Goal: Complete application form: Complete application form

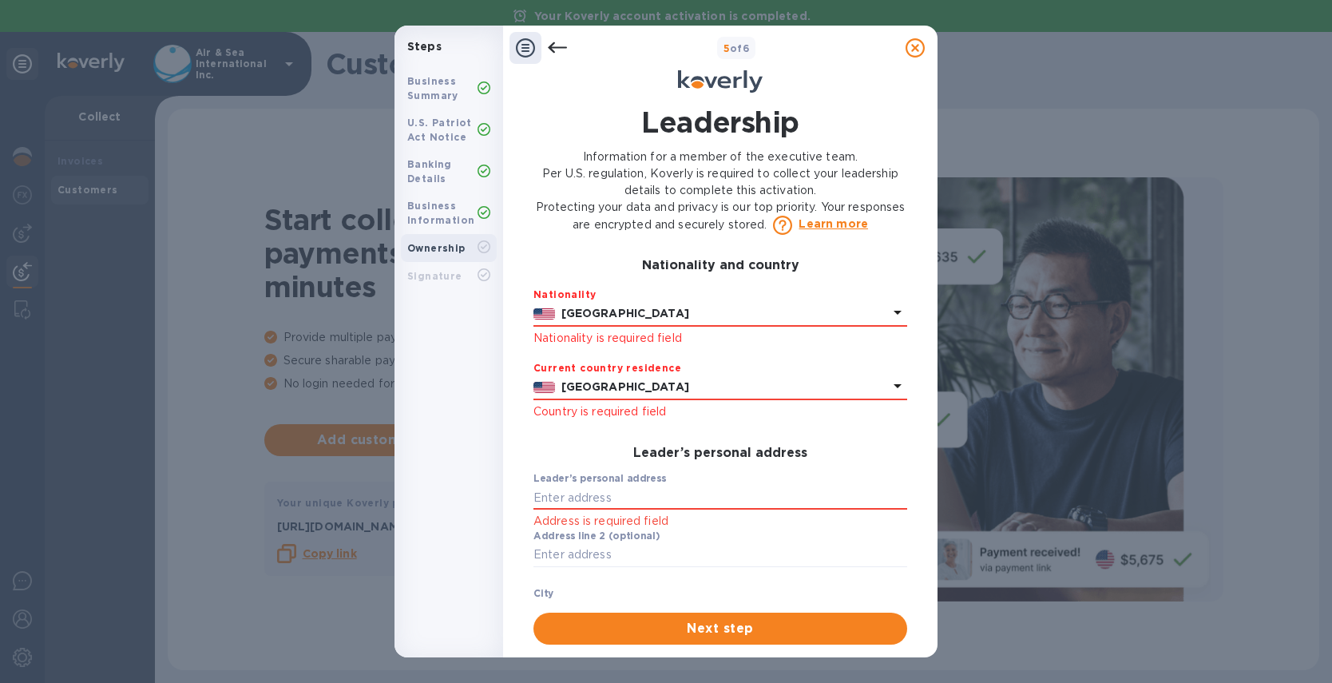
scroll to position [290, 0]
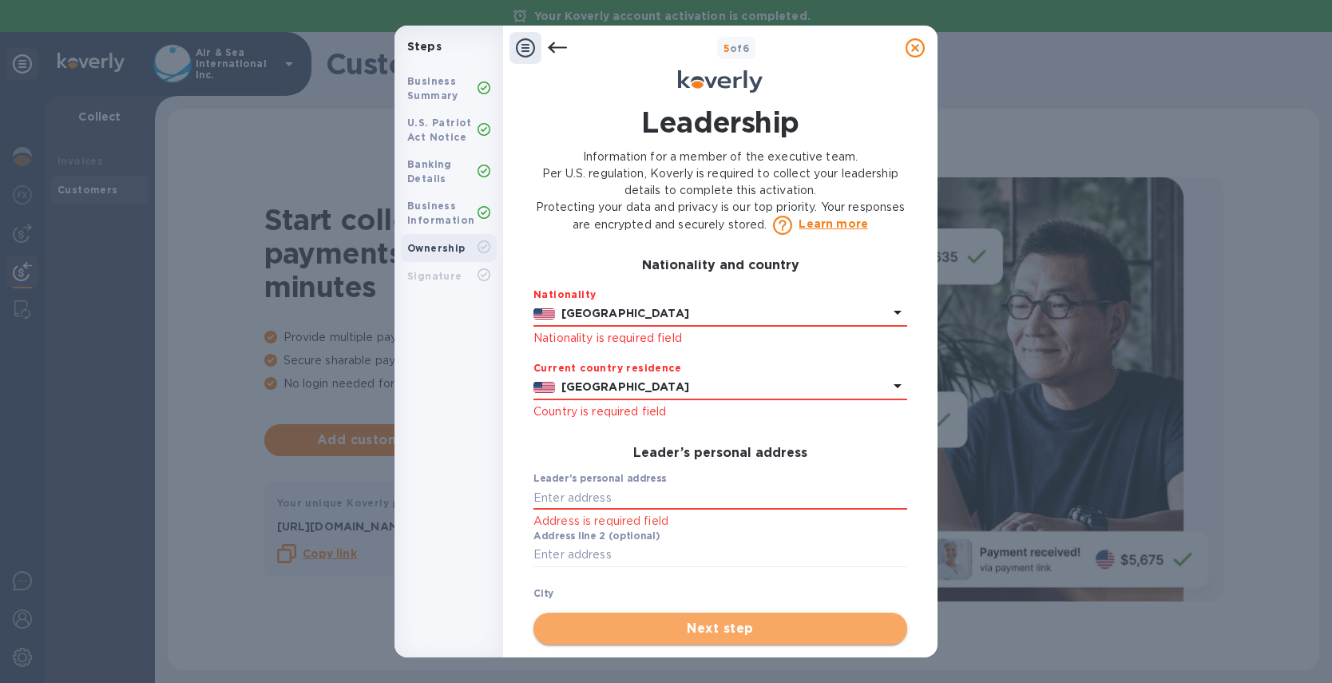
click at [617, 623] on span "Next step" at bounding box center [720, 628] width 348 height 19
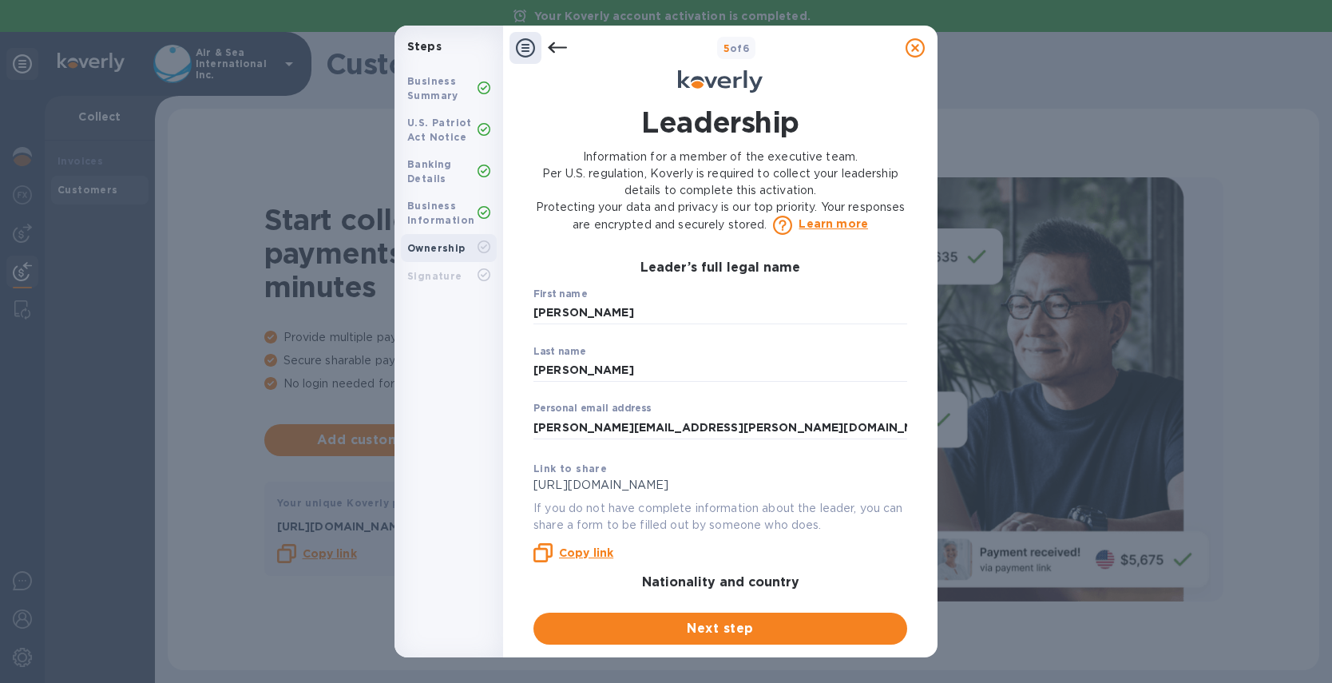
scroll to position [0, 0]
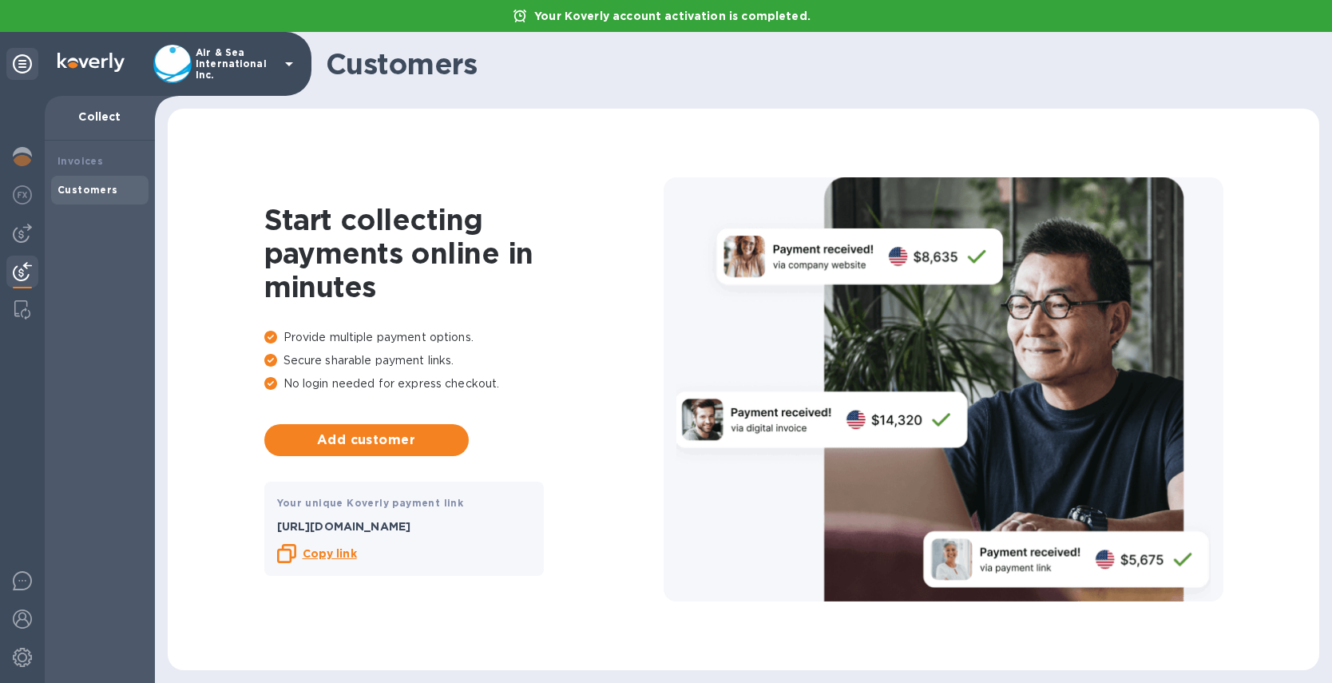
click at [287, 58] on icon at bounding box center [289, 63] width 19 height 19
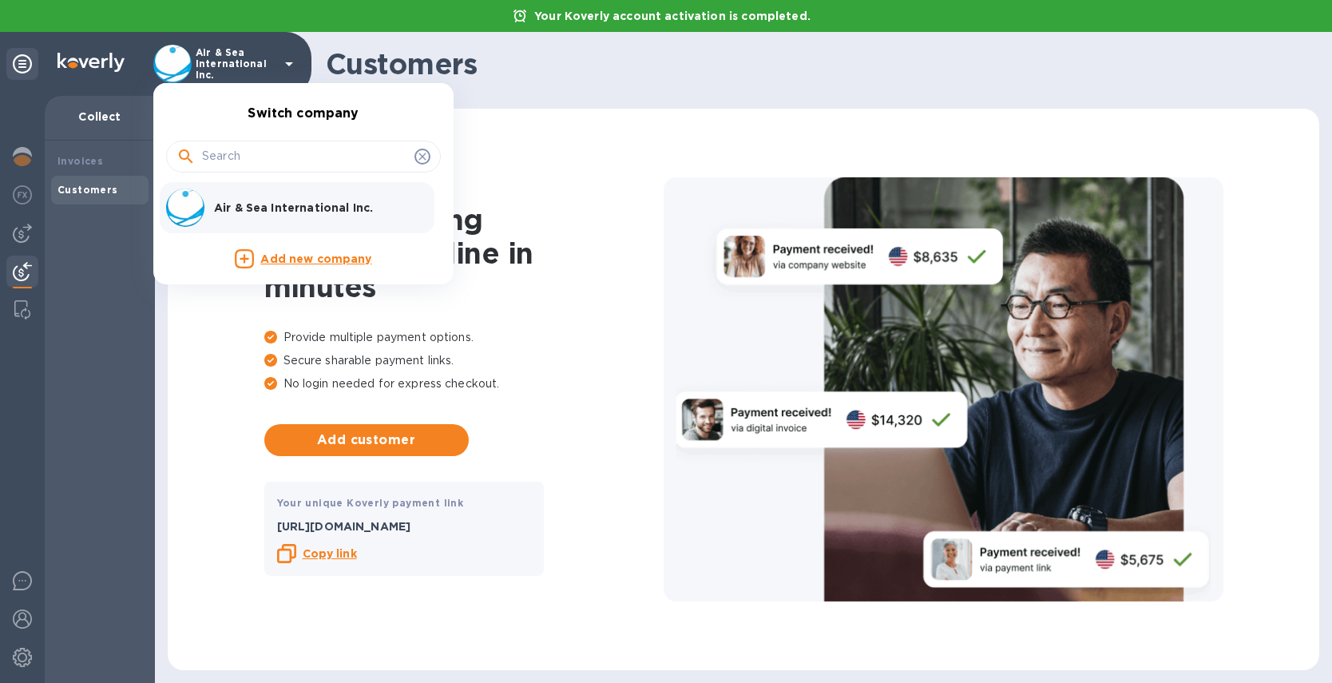
click at [301, 264] on p "Add new company" at bounding box center [315, 260] width 111 height 18
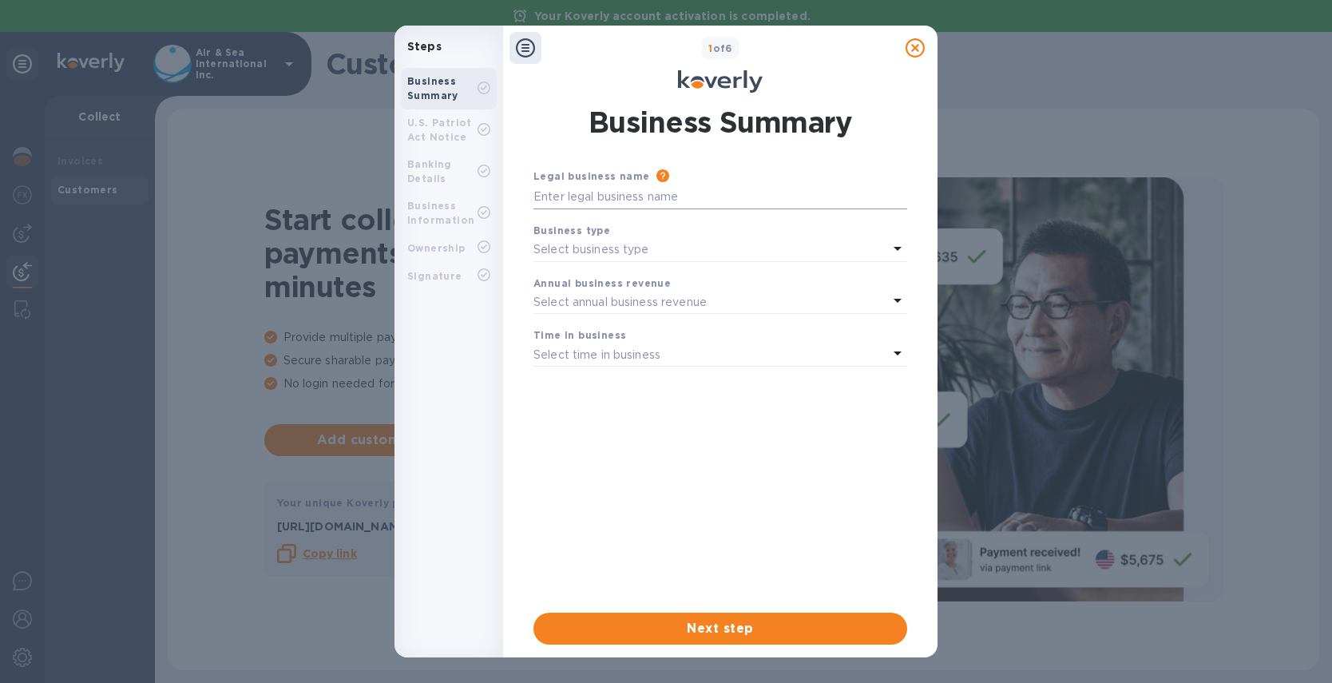
click at [633, 194] on input "text" at bounding box center [720, 197] width 374 height 24
type input "Freightlink"
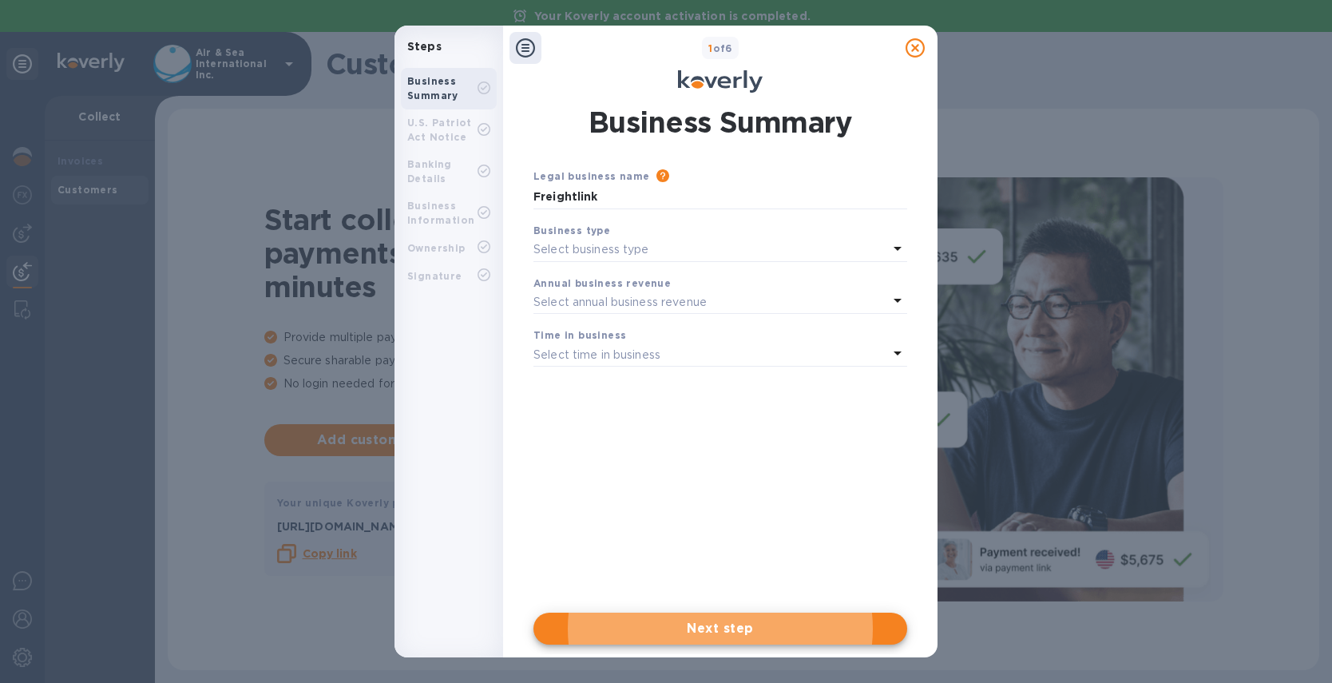
click at [637, 244] on p "Select business type" at bounding box center [591, 249] width 116 height 17
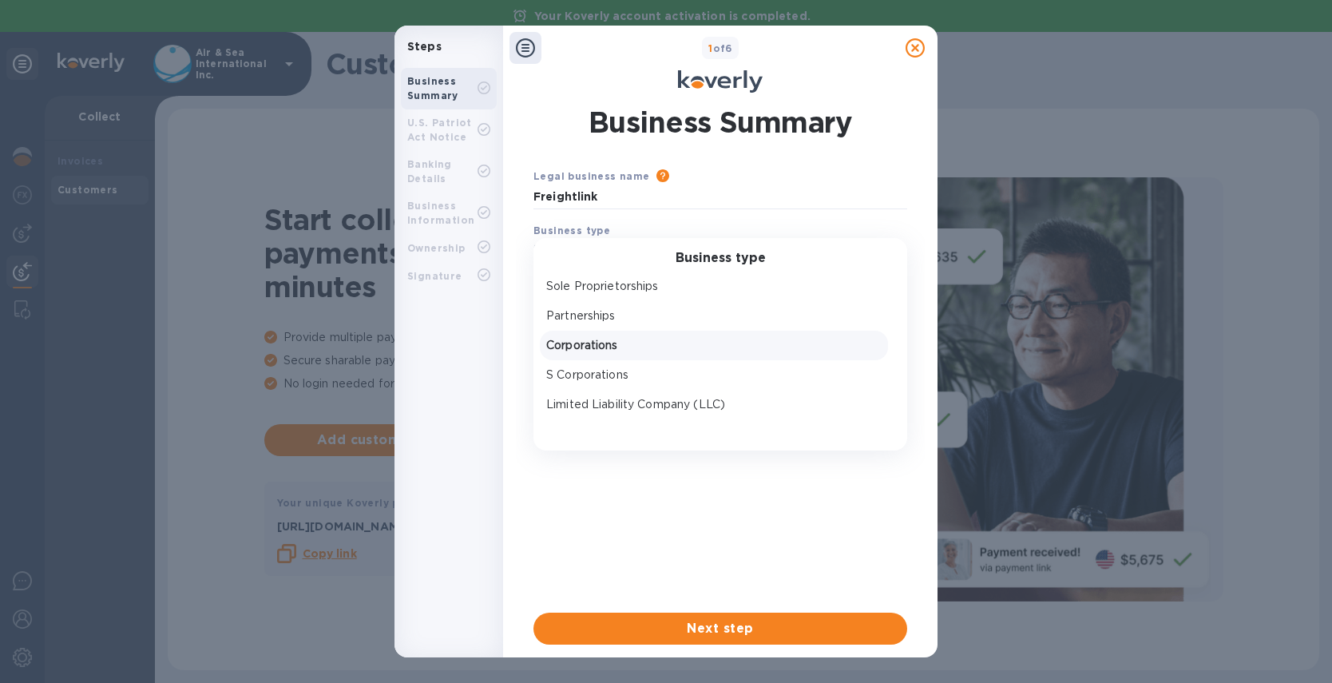
click at [602, 348] on p "Corporations" at bounding box center [713, 345] width 335 height 17
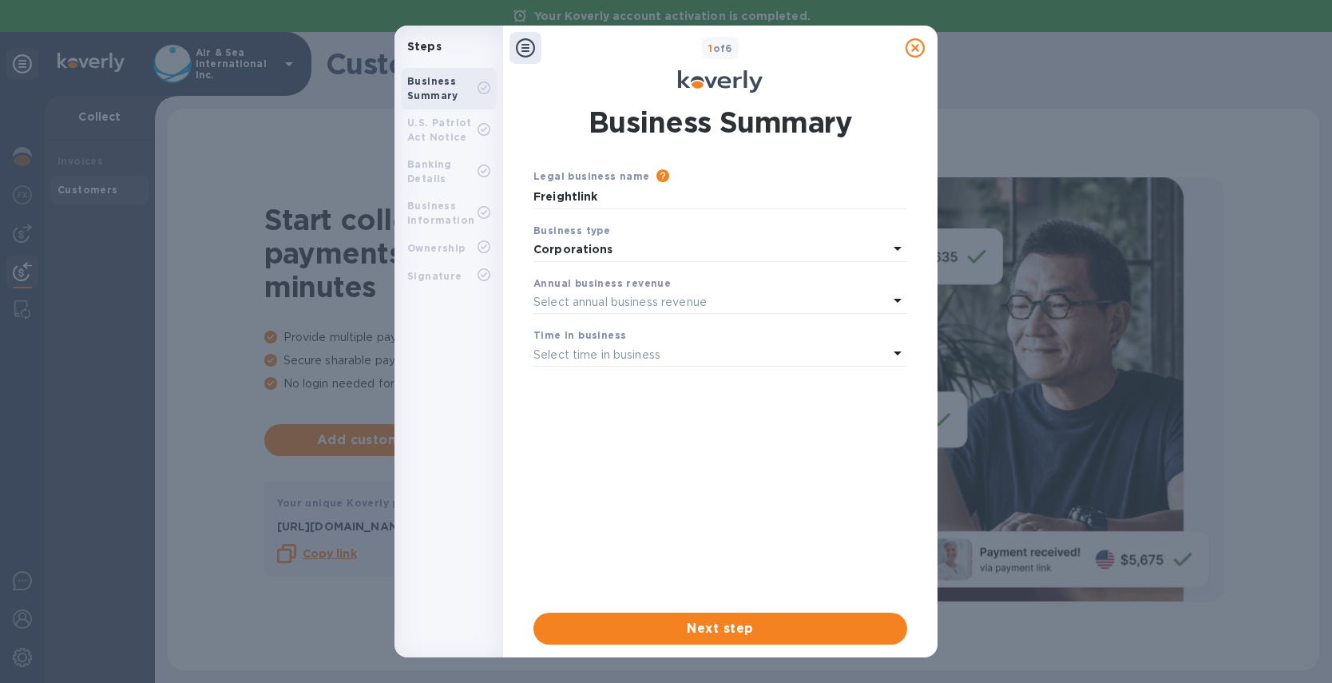
click at [596, 300] on p "Select annual business revenue" at bounding box center [619, 302] width 173 height 17
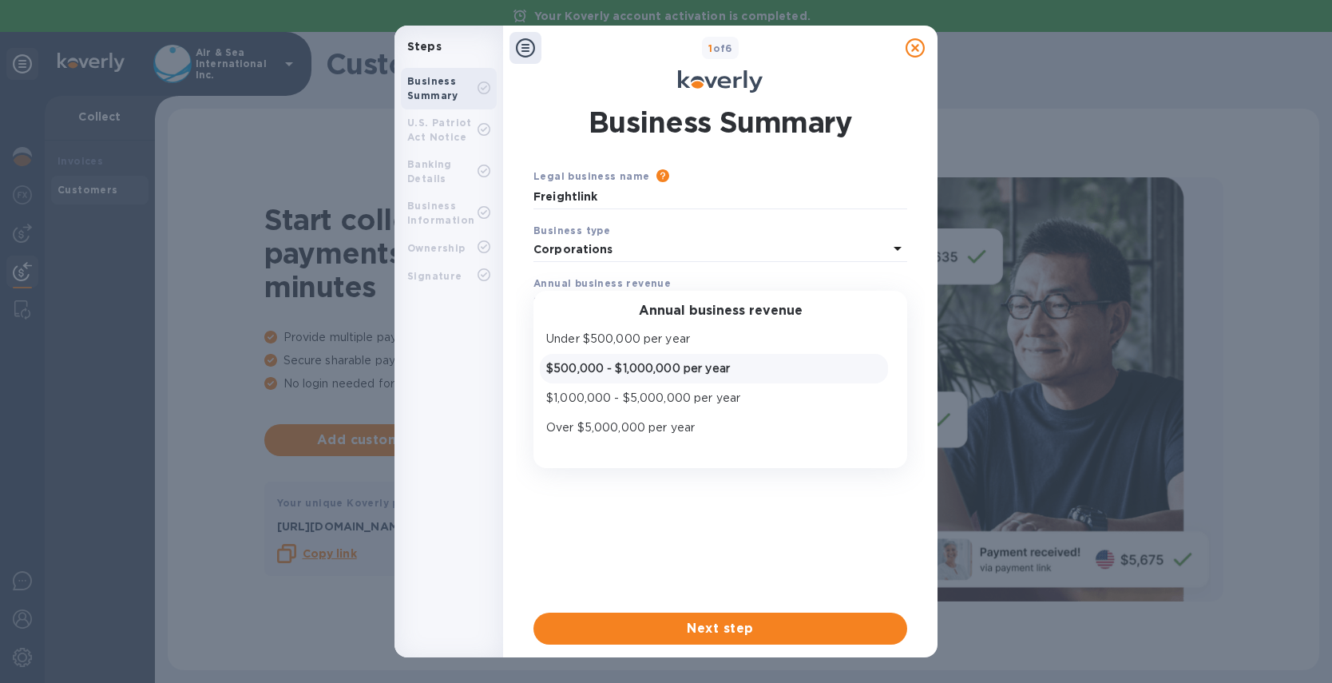
click at [597, 376] on p "$500,000 - $1,000,000 per year" at bounding box center [713, 368] width 335 height 17
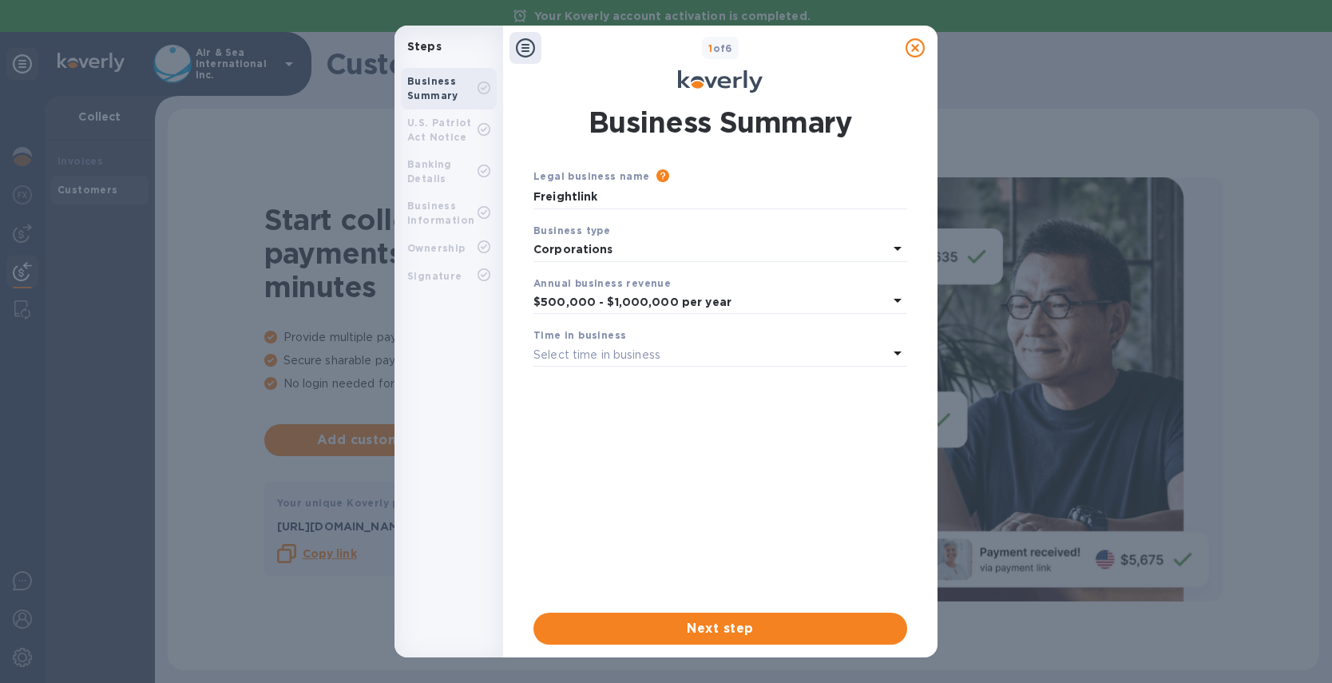
click at [596, 307] on b "$500,000 - $1,000,000 per year" at bounding box center [632, 301] width 198 height 13
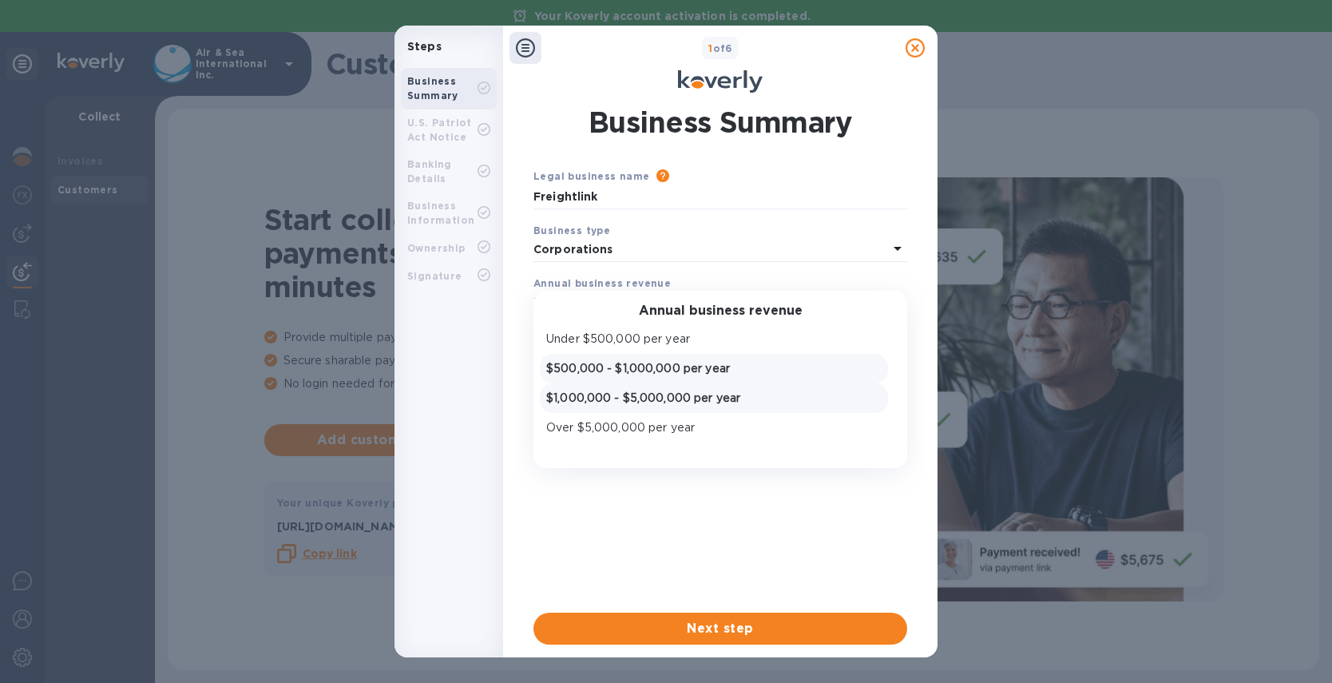
click at [601, 399] on p "$1,000,000 - $5,000,000 per year" at bounding box center [713, 398] width 335 height 17
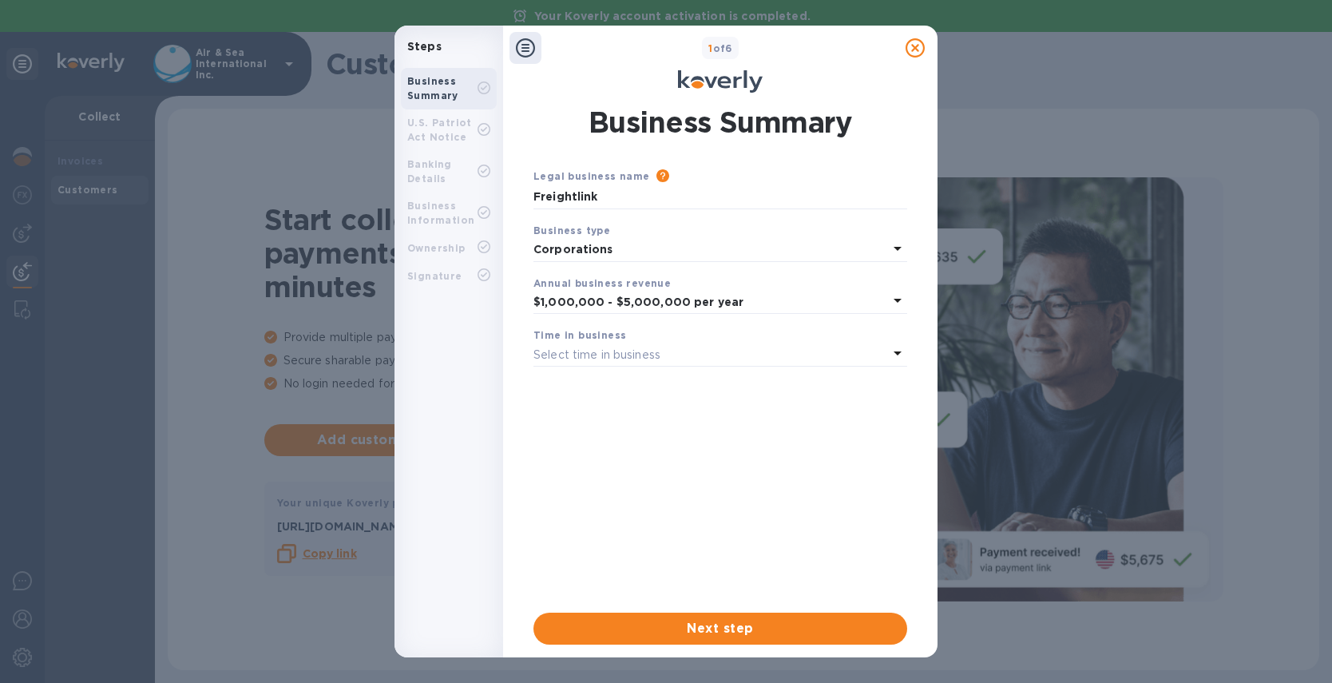
click at [592, 363] on p "Select time in business" at bounding box center [596, 355] width 127 height 17
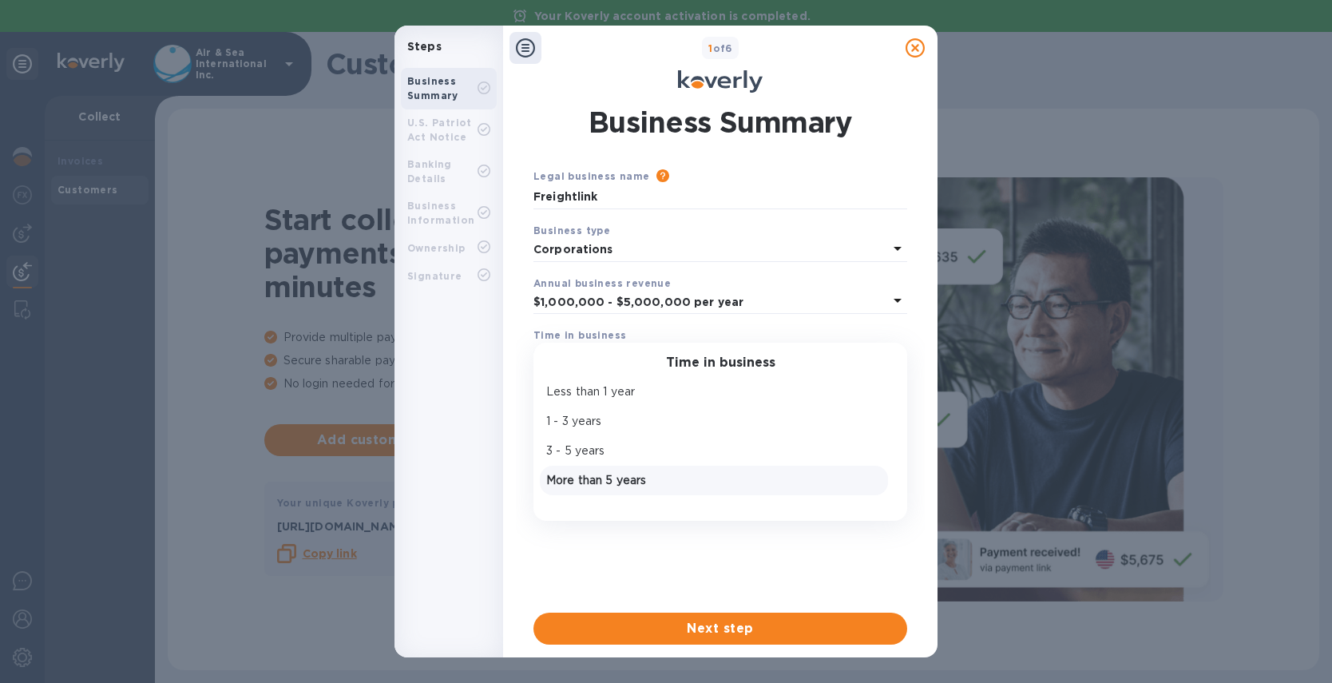
click at [596, 478] on p "More than 5 years" at bounding box center [713, 480] width 335 height 17
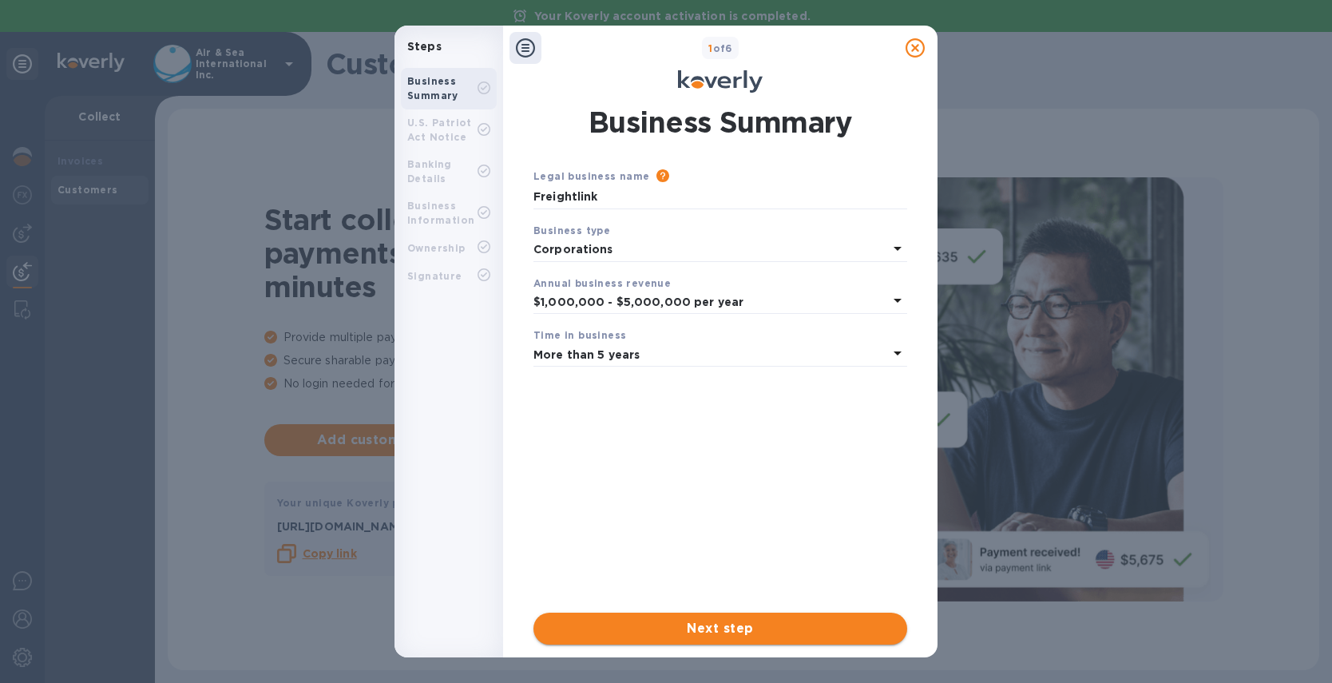
click at [655, 621] on span "Next step" at bounding box center [720, 628] width 348 height 19
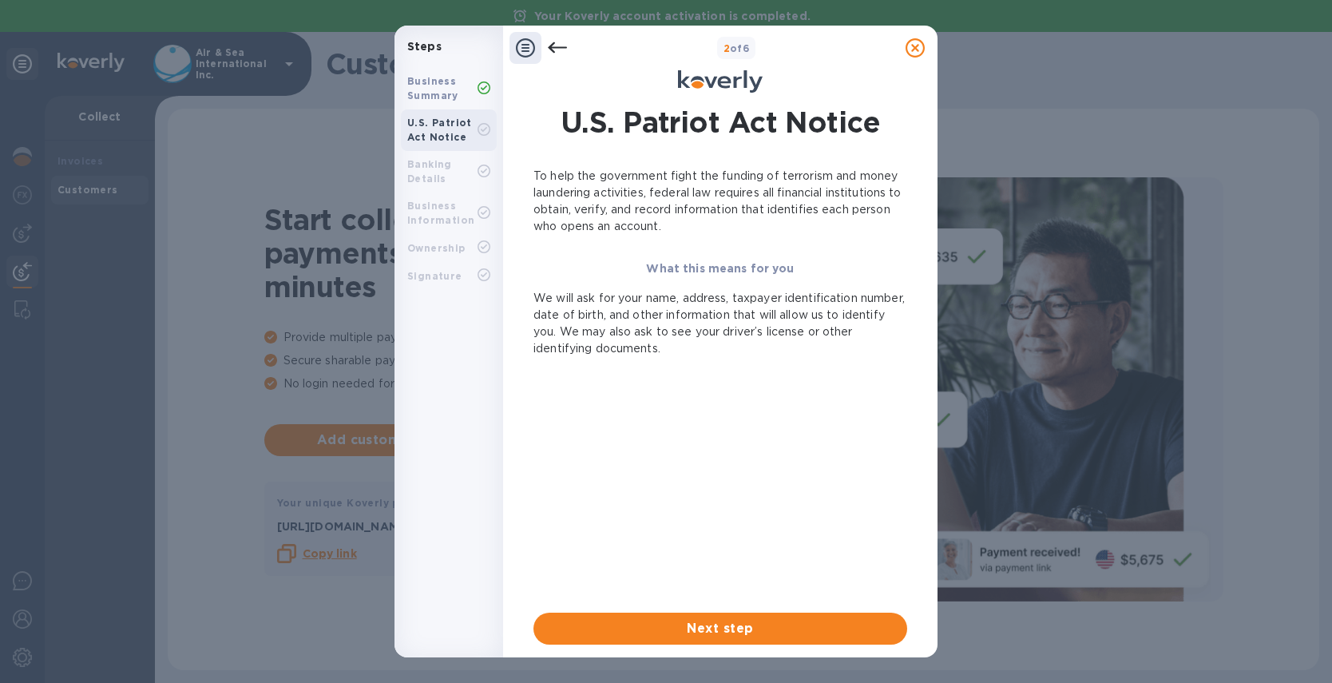
click at [918, 49] on icon at bounding box center [915, 47] width 19 height 19
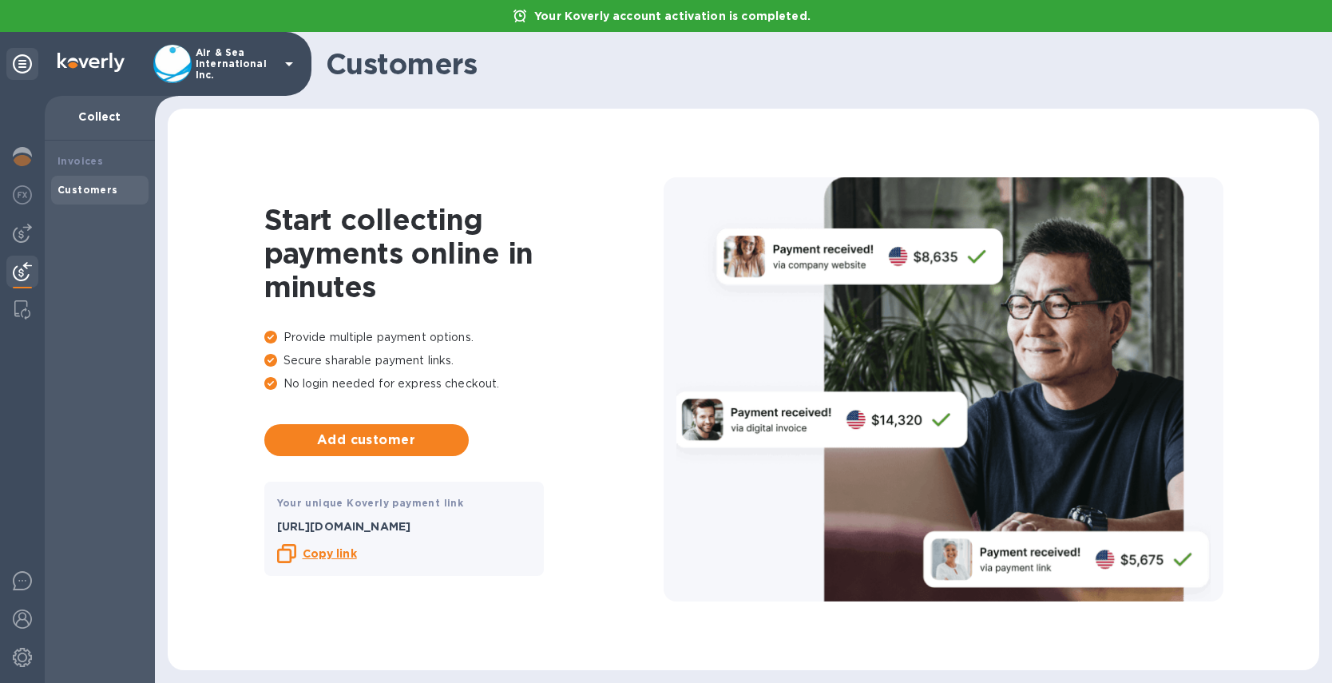
click at [282, 64] on icon at bounding box center [289, 63] width 19 height 19
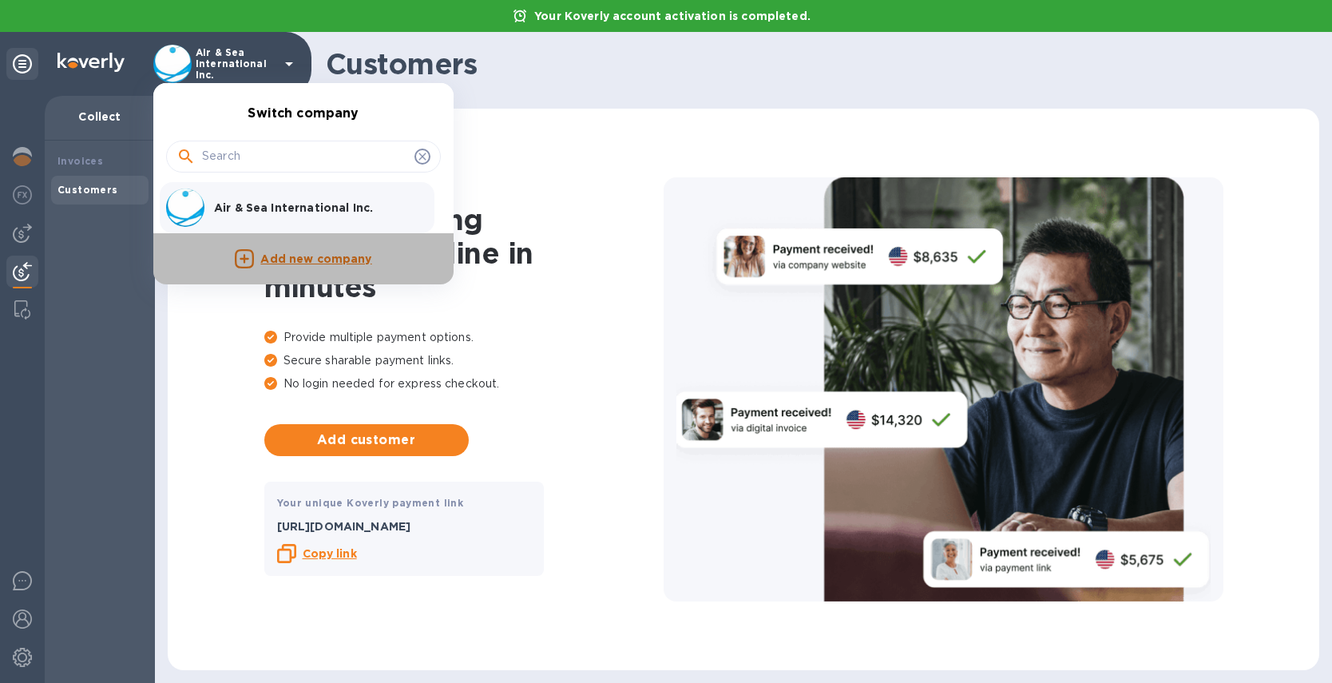
click at [303, 260] on p "Add new company" at bounding box center [315, 260] width 111 height 18
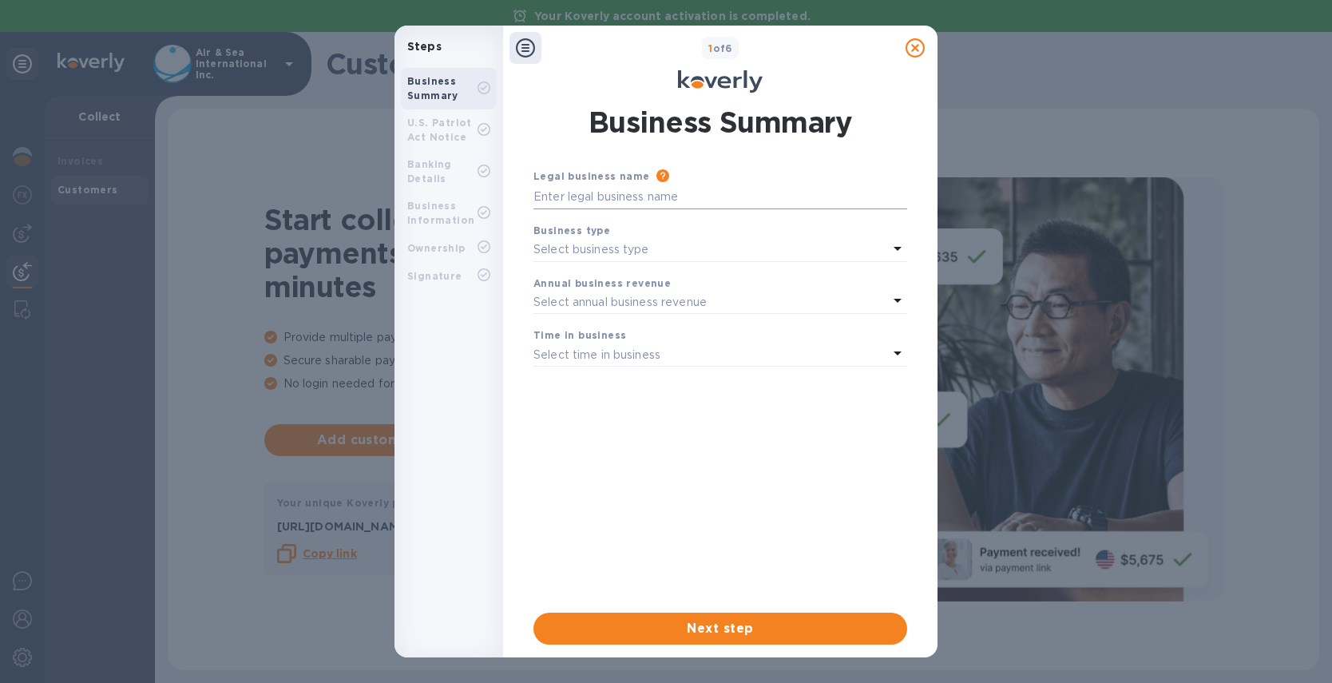
click at [615, 195] on input "text" at bounding box center [720, 197] width 374 height 24
type input "Freightlink"
click at [626, 250] on p "Select business type" at bounding box center [591, 249] width 116 height 17
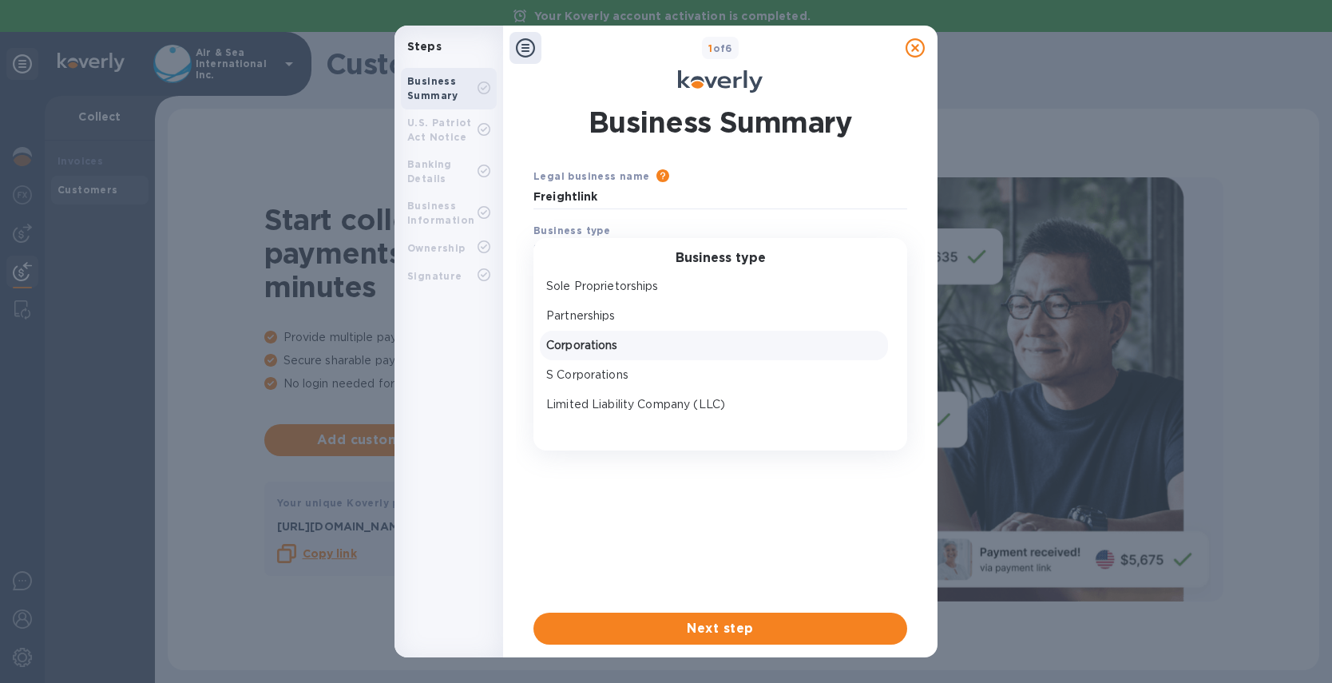
click at [614, 346] on p "Corporations" at bounding box center [713, 345] width 335 height 17
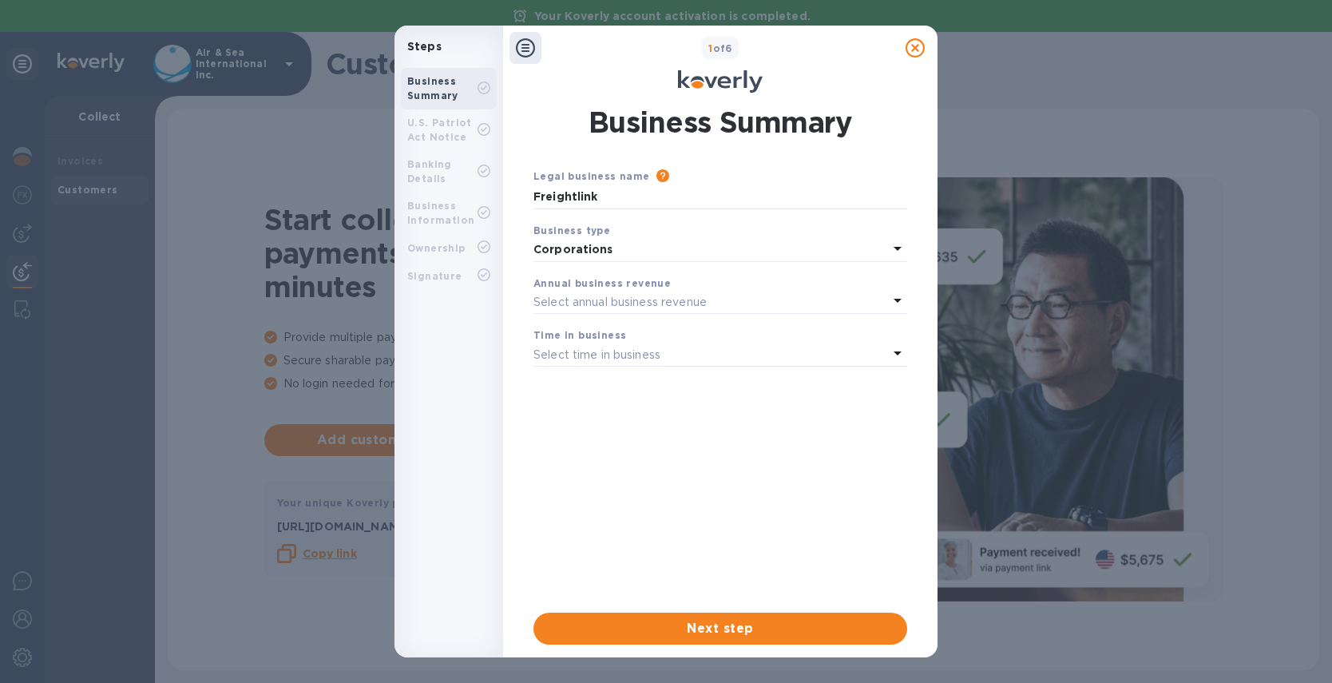
click at [620, 302] on p "Select annual business revenue" at bounding box center [619, 302] width 173 height 17
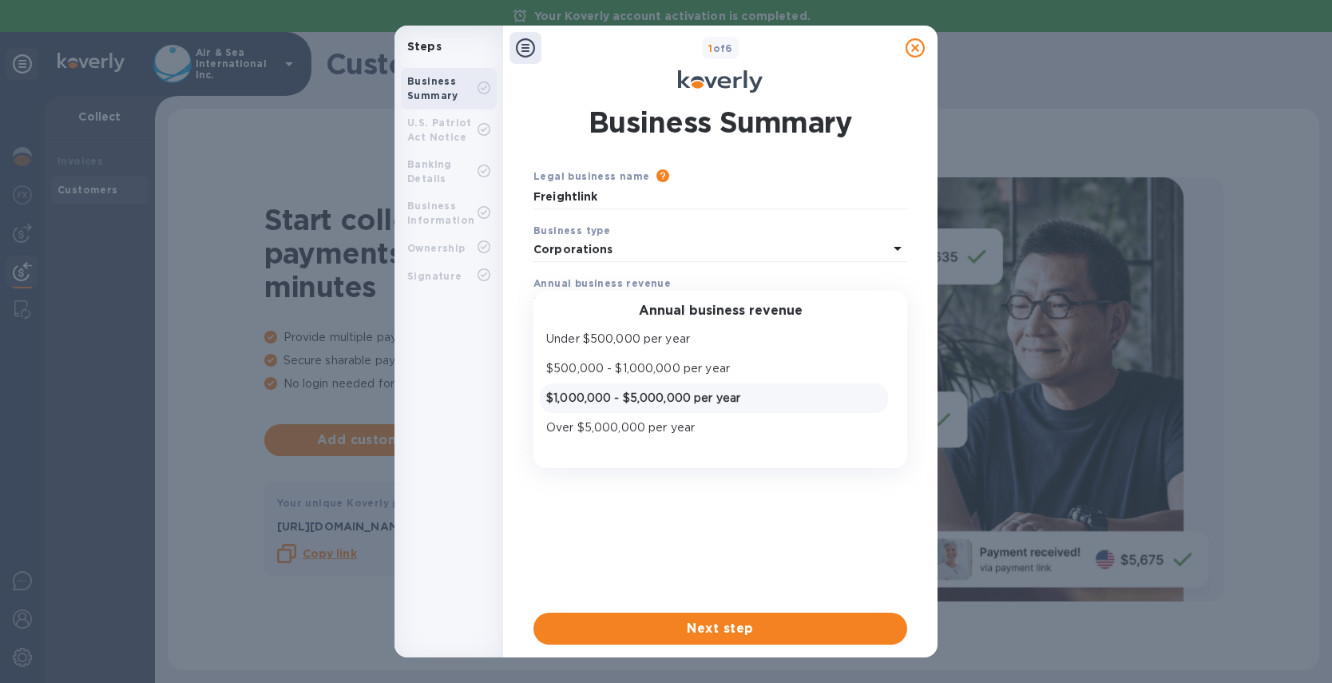
click at [623, 404] on p "$1,000,000 - $5,000,000 per year" at bounding box center [713, 398] width 335 height 17
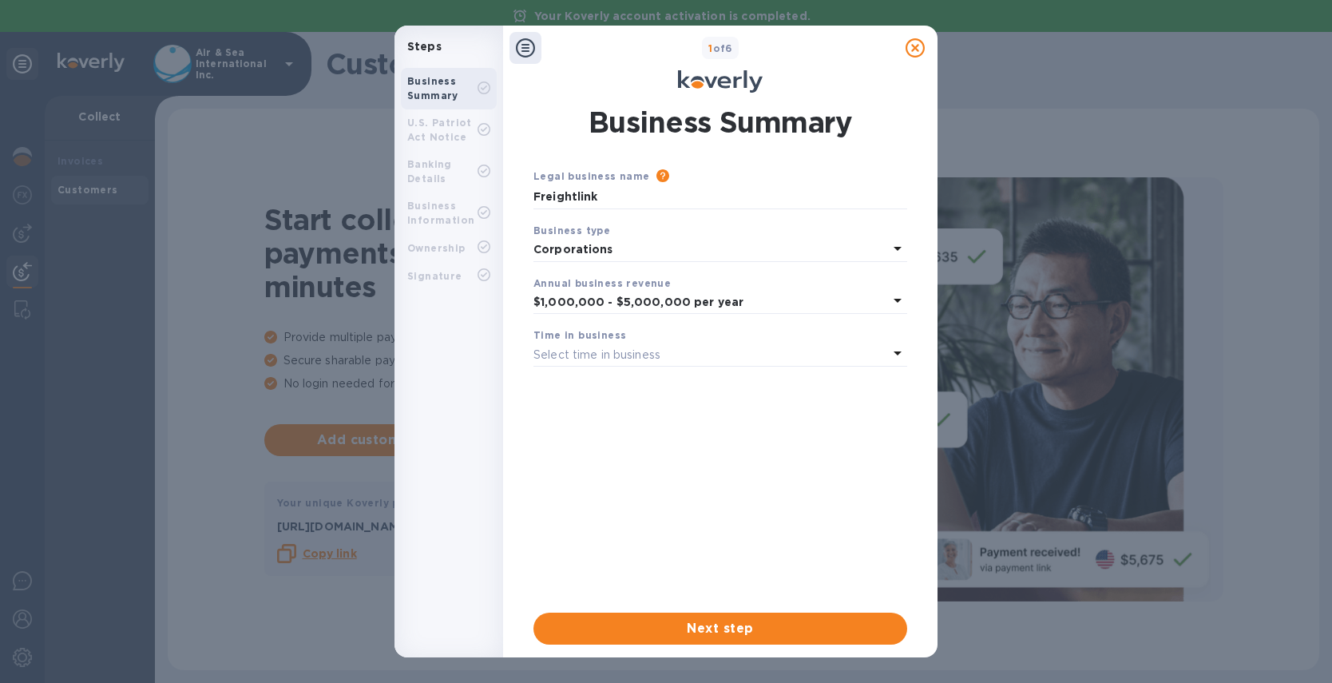
click at [604, 352] on p "Select time in business" at bounding box center [596, 355] width 127 height 17
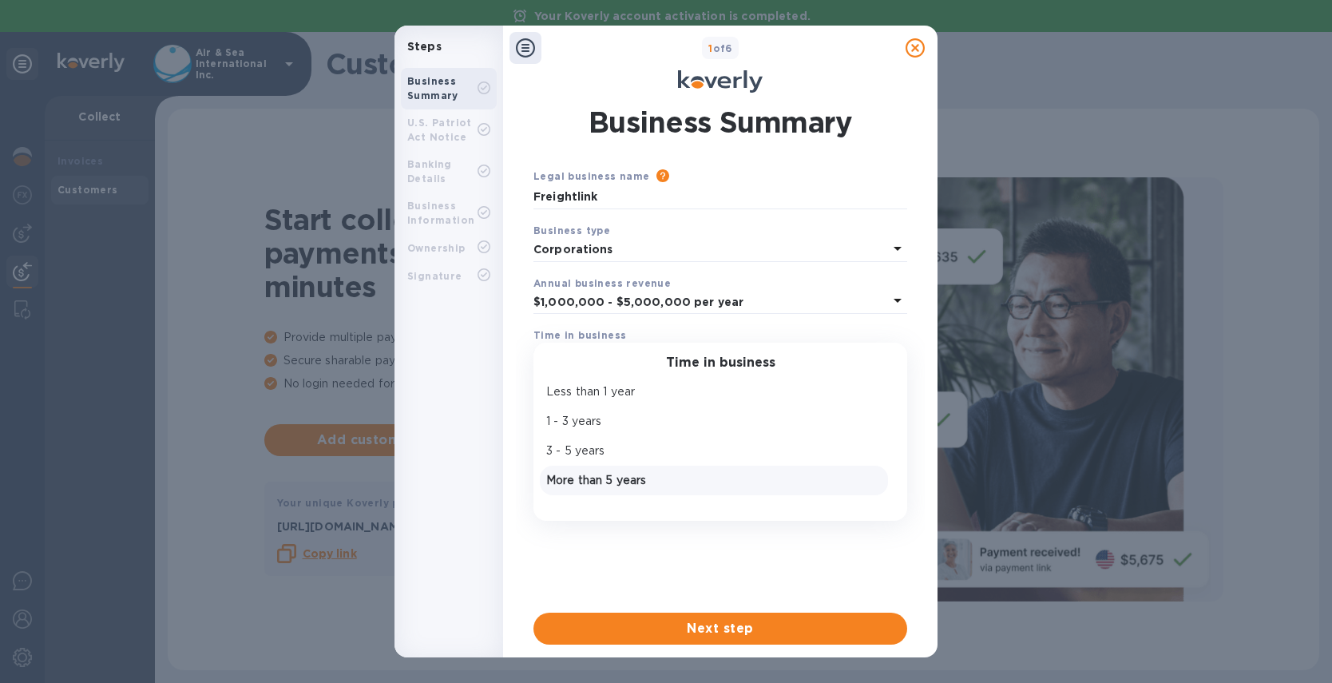
click at [592, 482] on p "More than 5 years" at bounding box center [713, 480] width 335 height 17
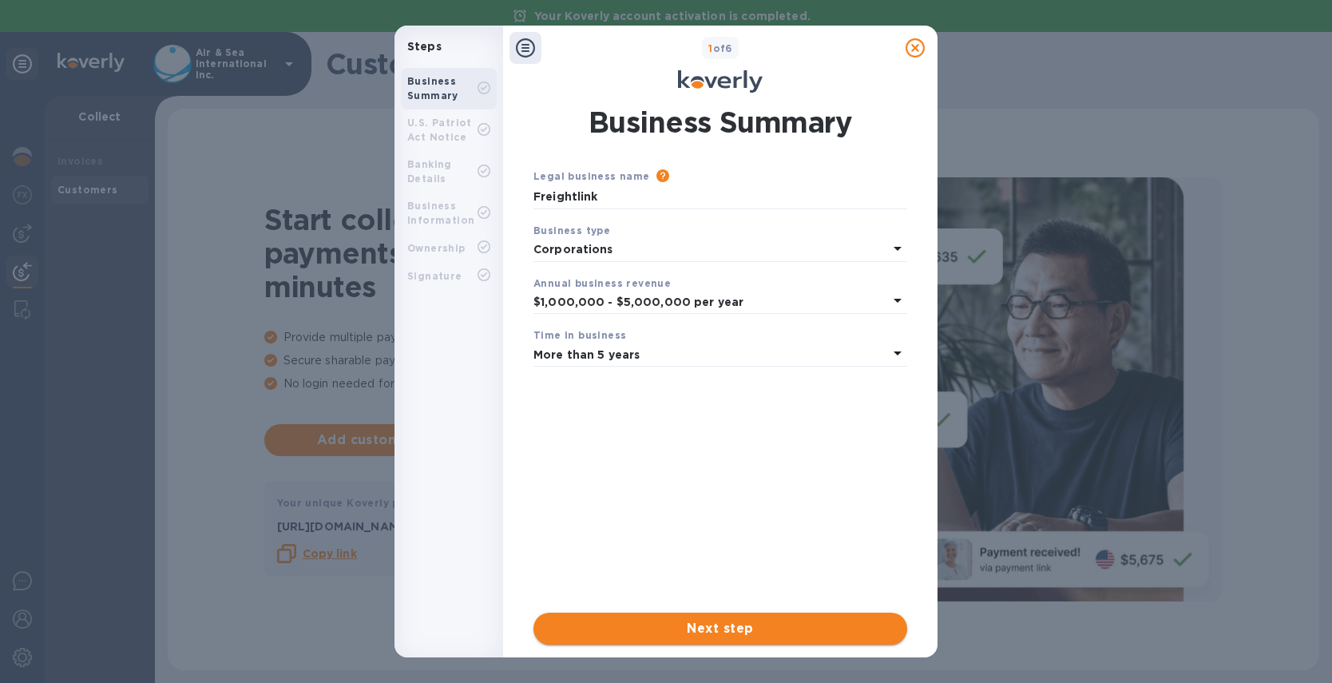
click at [653, 623] on span "Next step" at bounding box center [720, 628] width 348 height 19
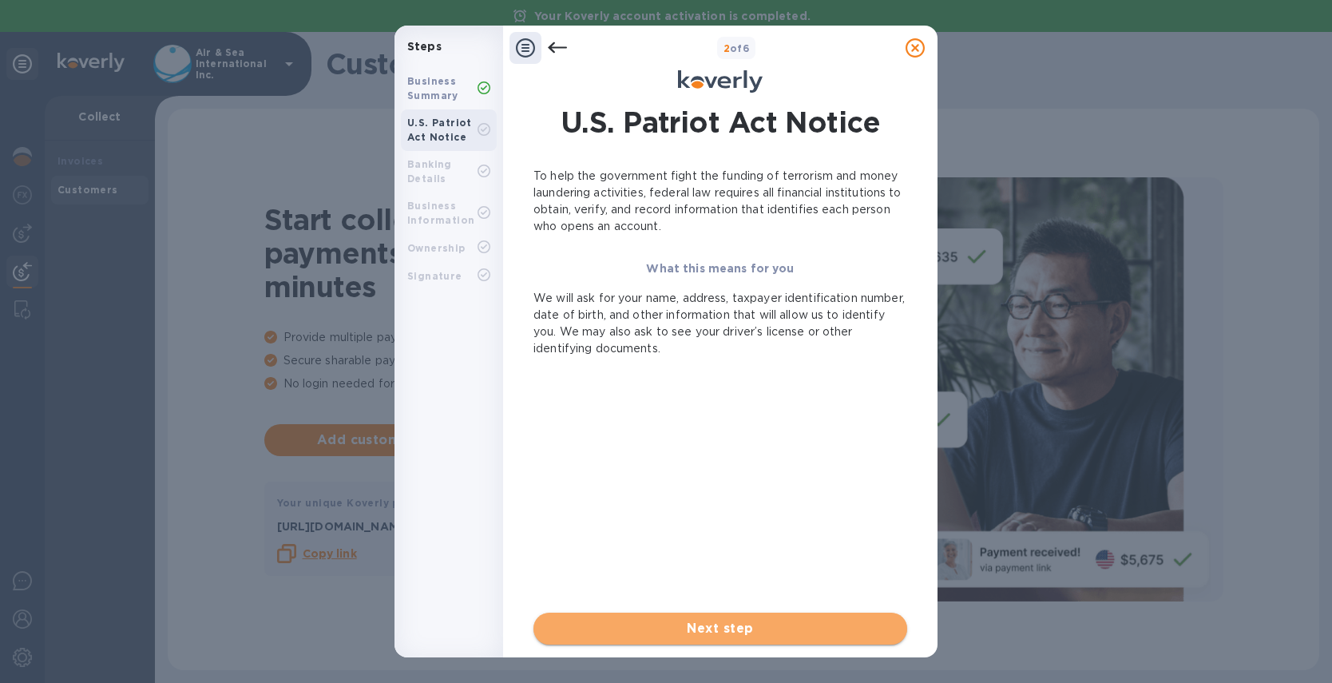
click at [652, 630] on span "Next step" at bounding box center [720, 628] width 348 height 19
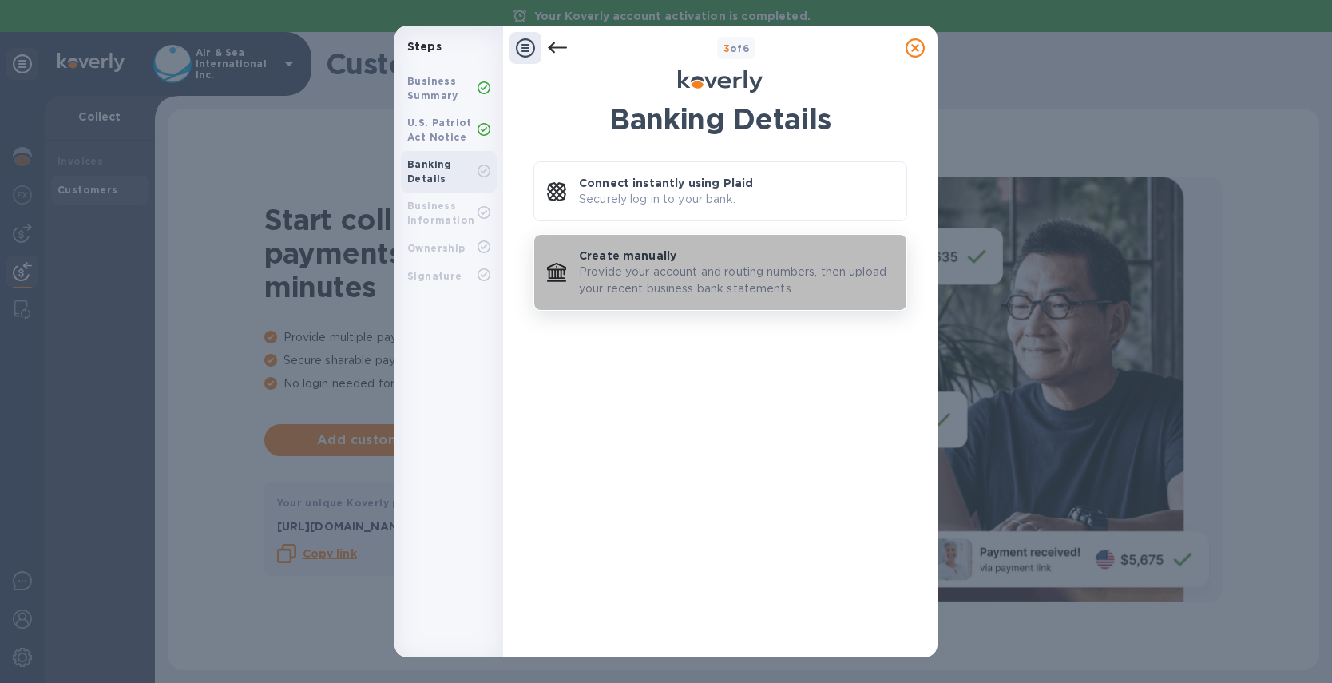
click at [692, 279] on p "Provide your account and routing numbers, then upload your recent business bank…" at bounding box center [736, 281] width 315 height 34
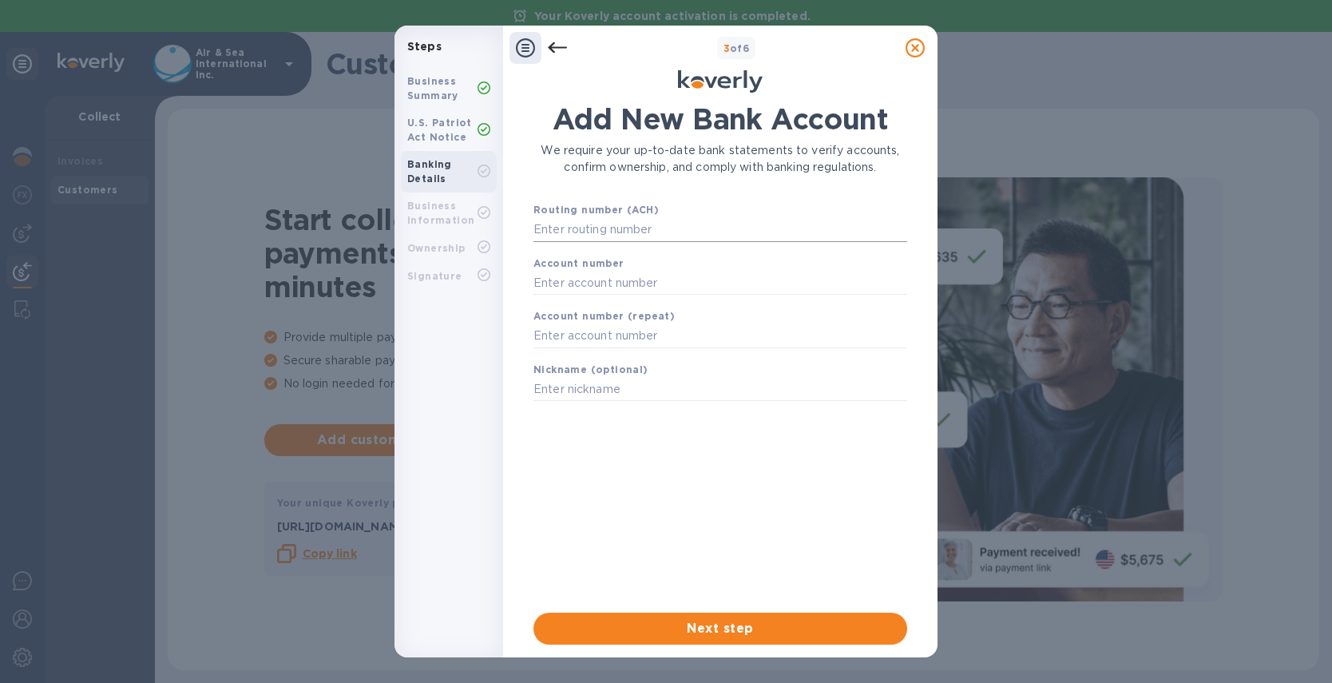
click at [573, 221] on input "text" at bounding box center [720, 230] width 374 height 24
click at [604, 232] on input "text" at bounding box center [720, 230] width 374 height 24
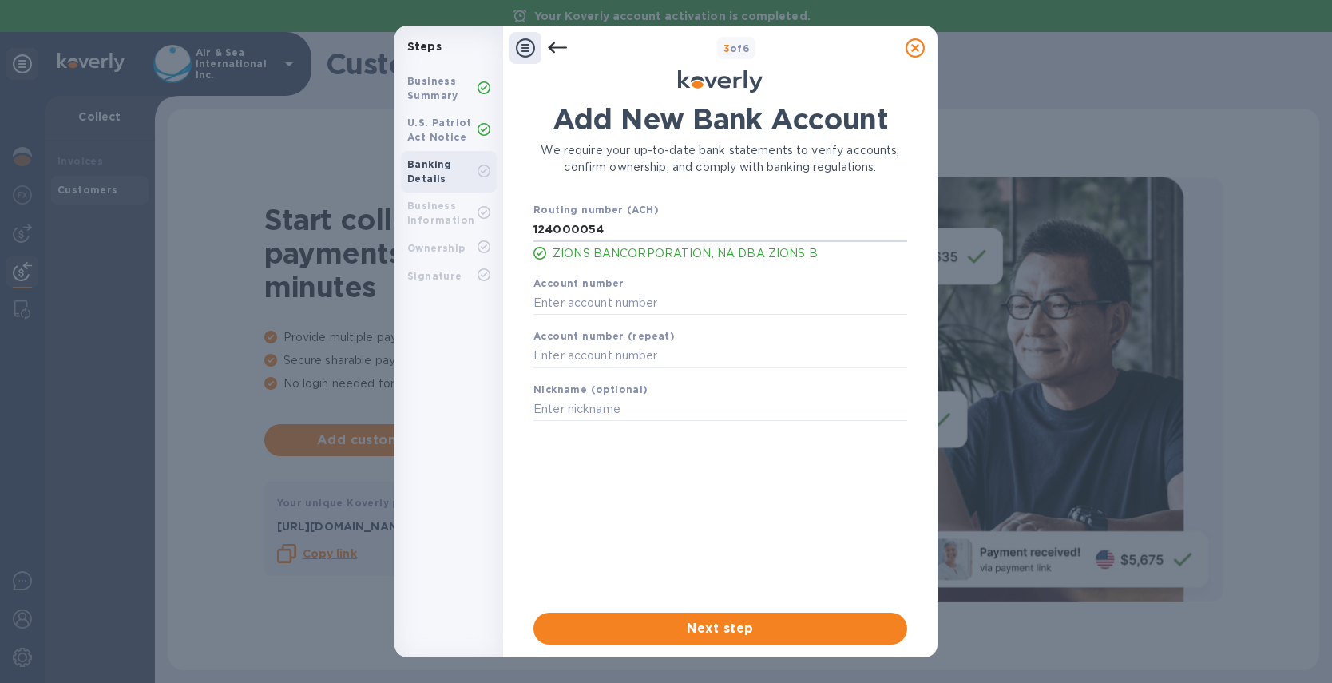
type input "124000054"
type input "017024597"
click at [595, 364] on input "text" at bounding box center [720, 356] width 374 height 24
type input "017024597"
click at [590, 418] on input "text" at bounding box center [720, 410] width 374 height 24
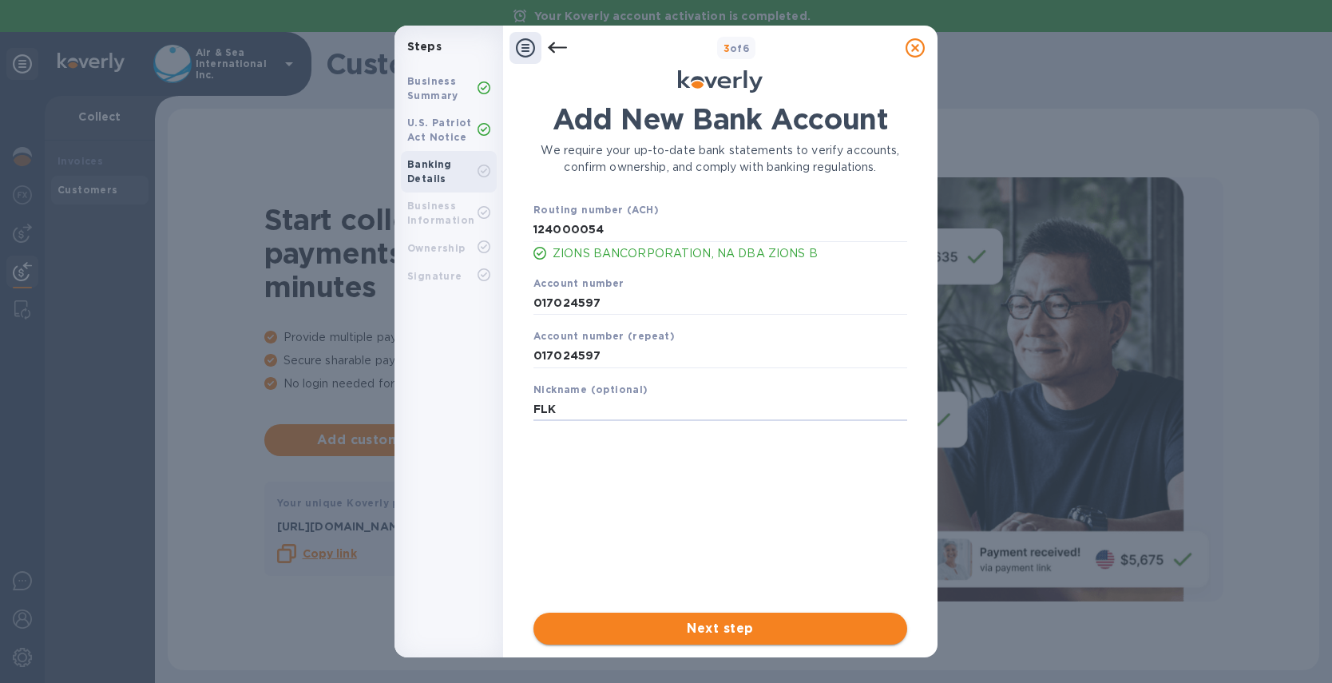
type input "FLK"
click at [748, 630] on span "Next step" at bounding box center [720, 628] width 348 height 19
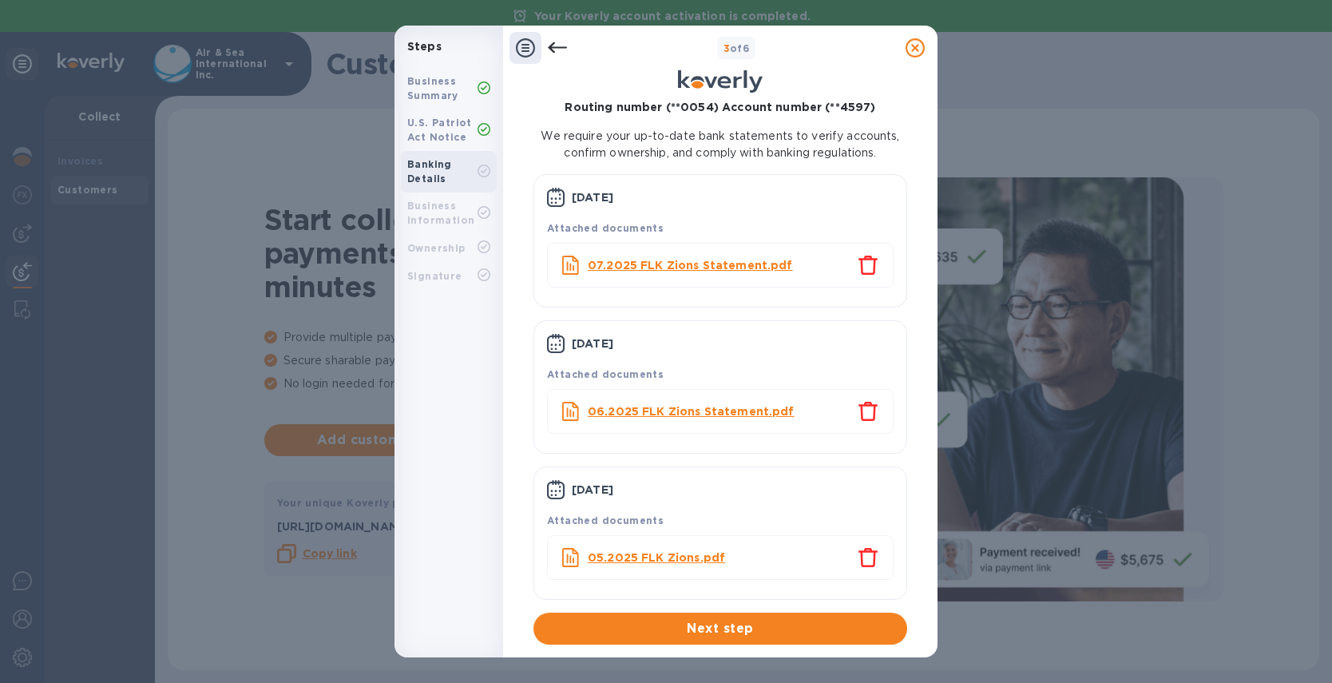
scroll to position [84, 0]
click at [708, 629] on span "Next step" at bounding box center [720, 628] width 348 height 19
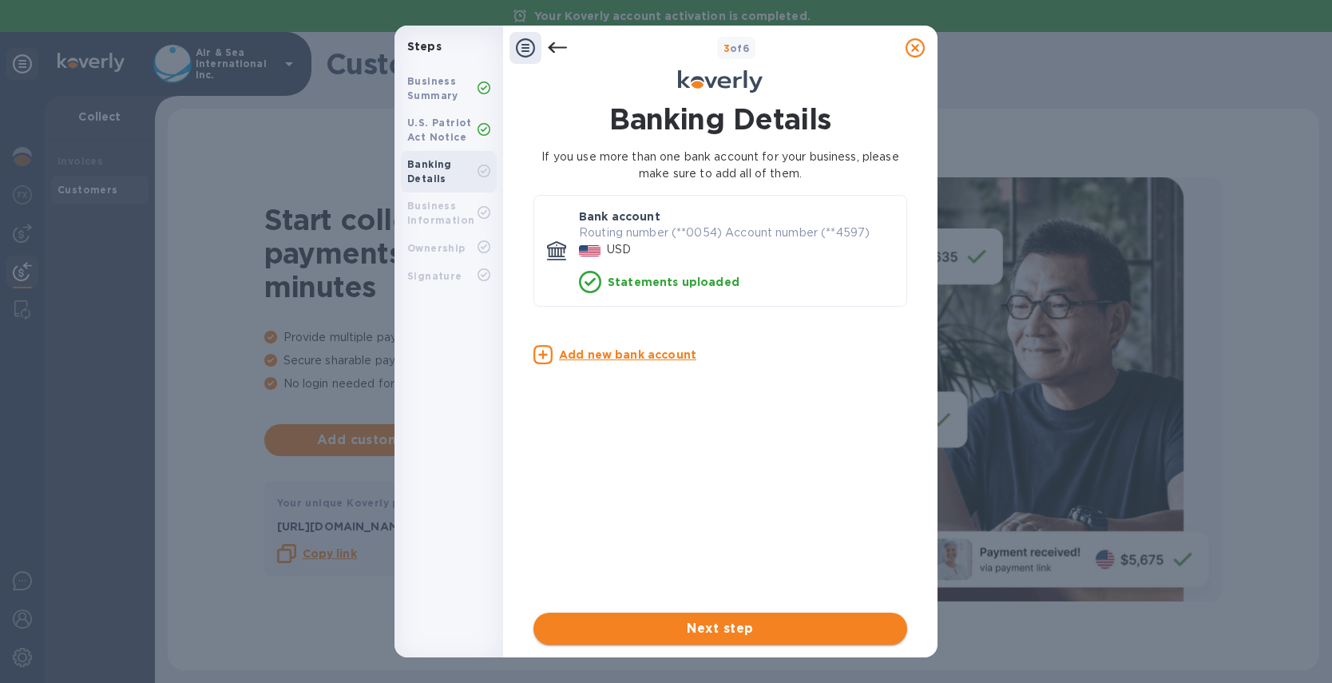
click at [713, 625] on span "Next step" at bounding box center [720, 628] width 348 height 19
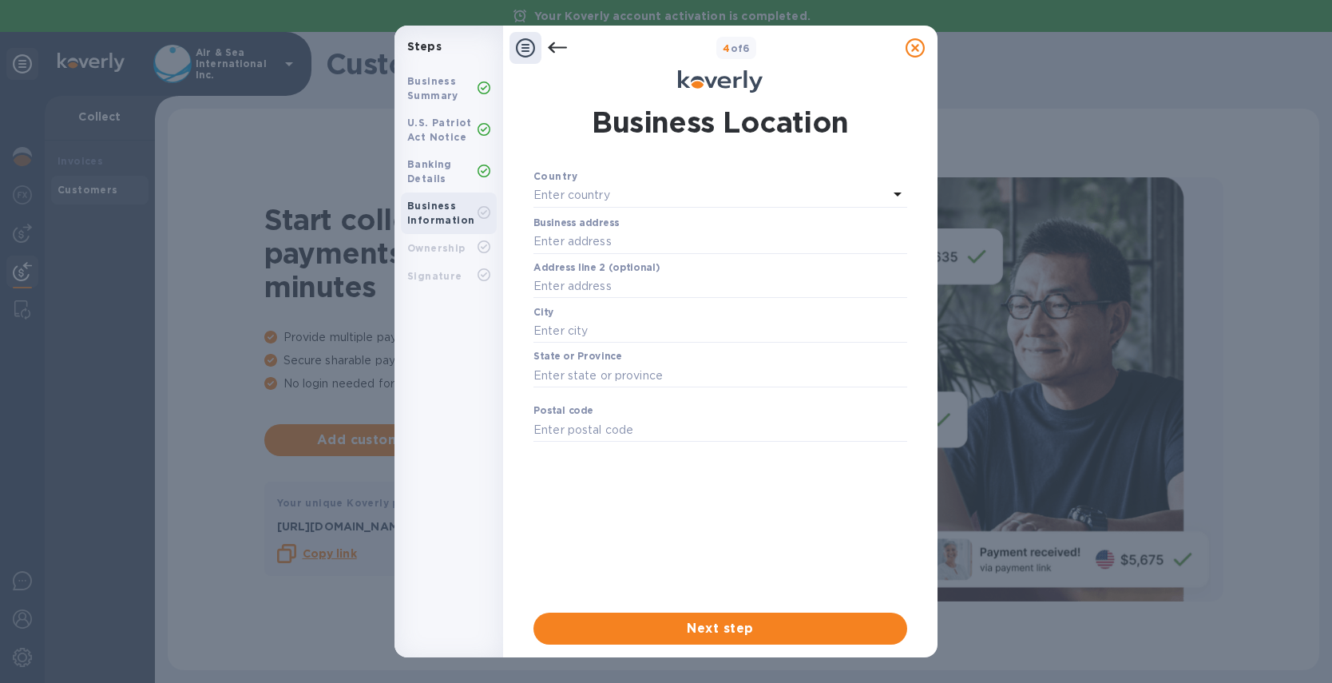
click at [610, 193] on p "Enter country" at bounding box center [571, 195] width 77 height 17
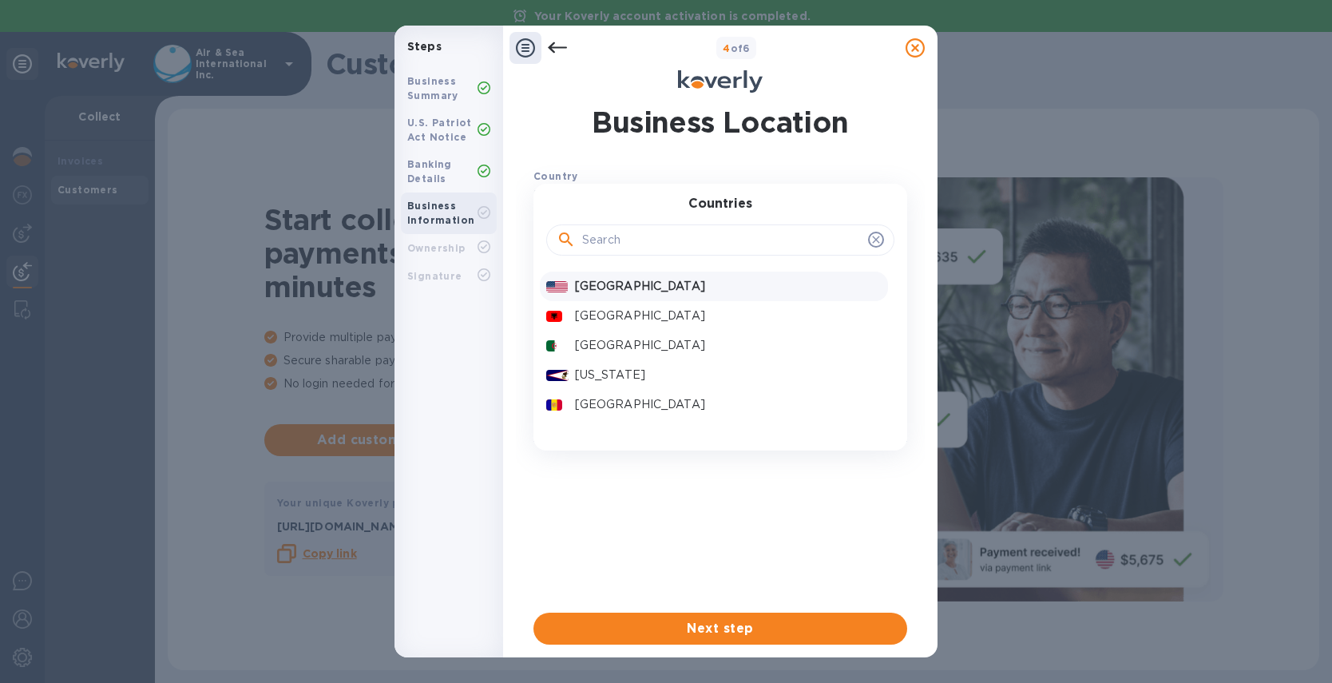
click at [604, 287] on p "[GEOGRAPHIC_DATA]" at bounding box center [728, 286] width 307 height 17
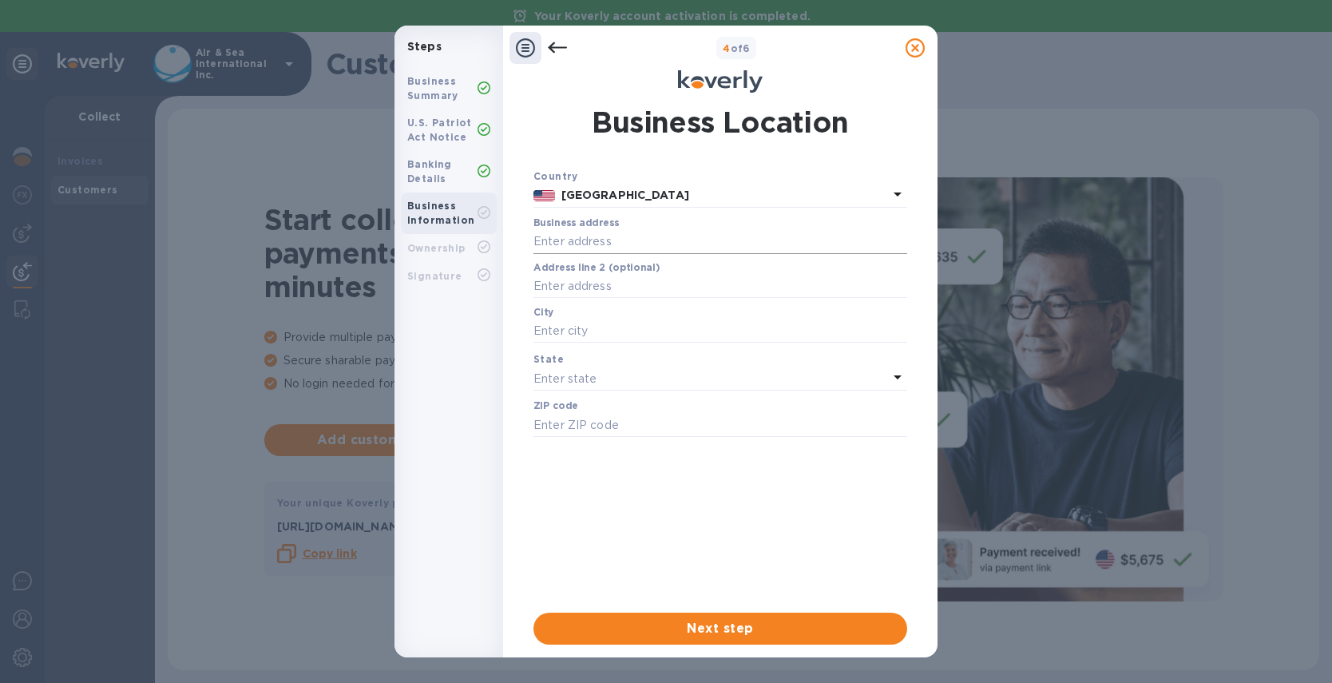
click at [620, 238] on input "text" at bounding box center [720, 242] width 374 height 24
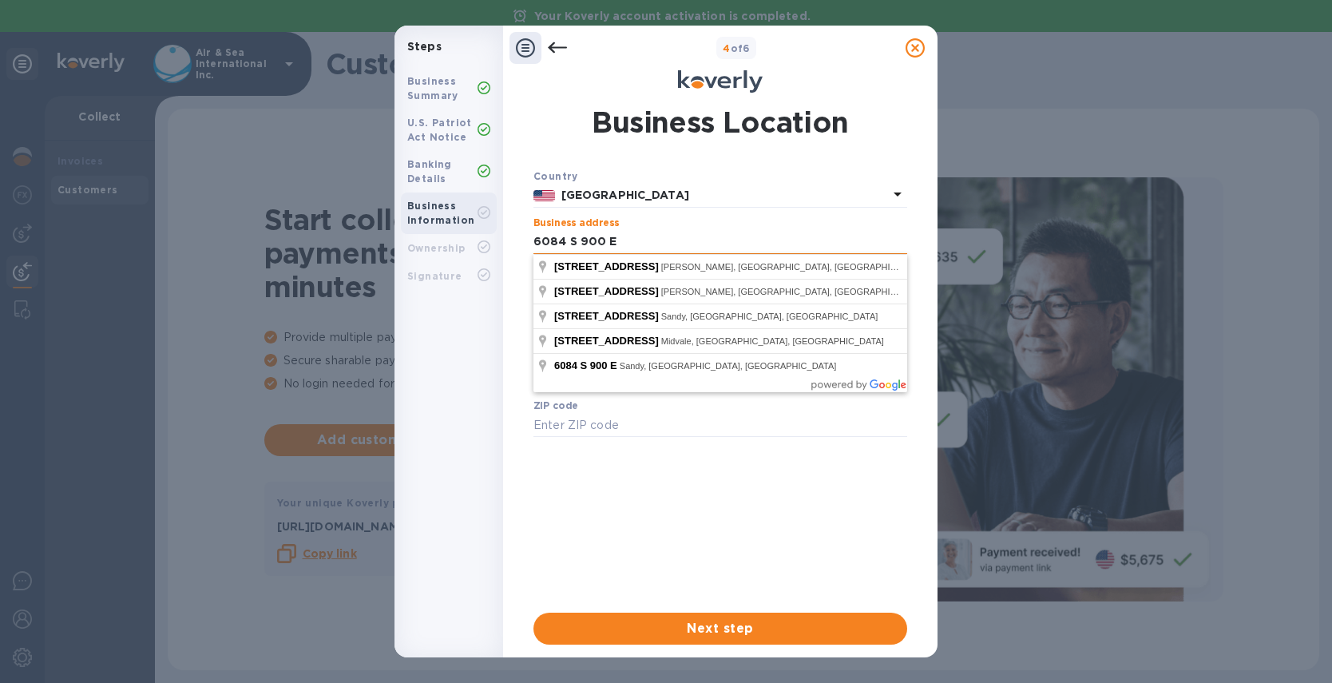
type input "6084 S 900 E"
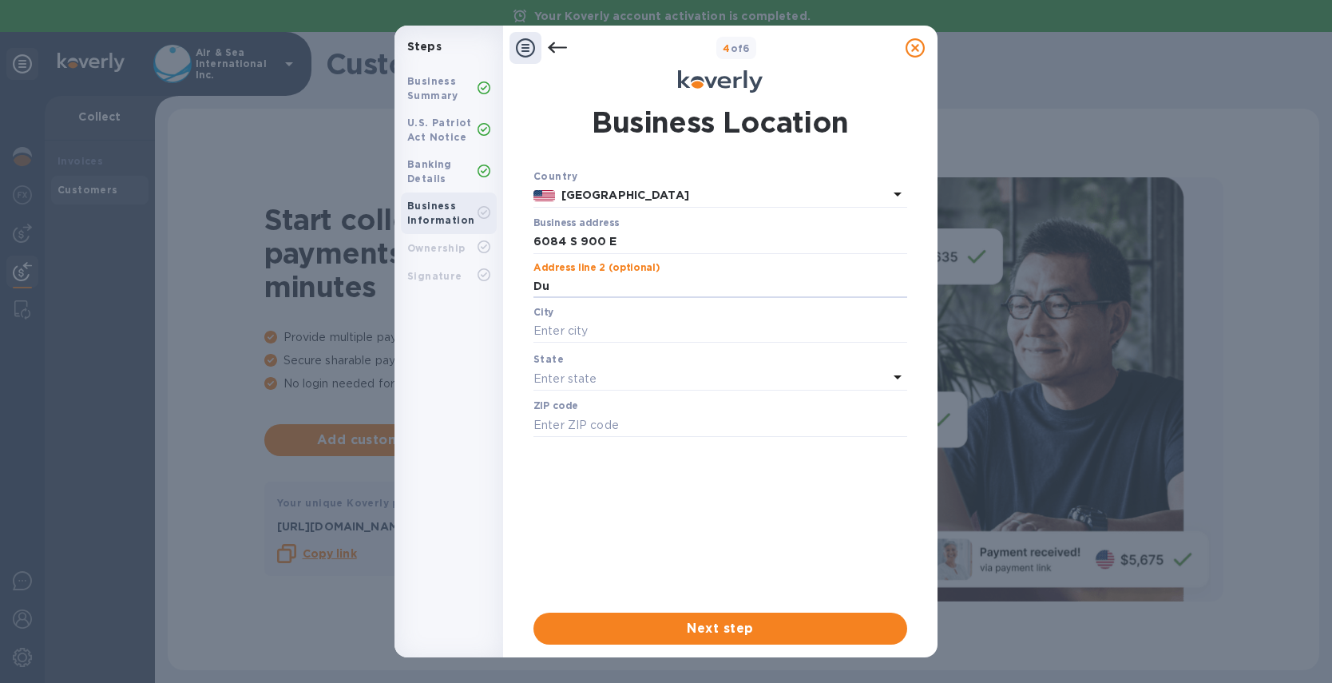
type input "D"
type input "Suite 102"
type input "[PERSON_NAME]"
type input "U"
type input "84121"
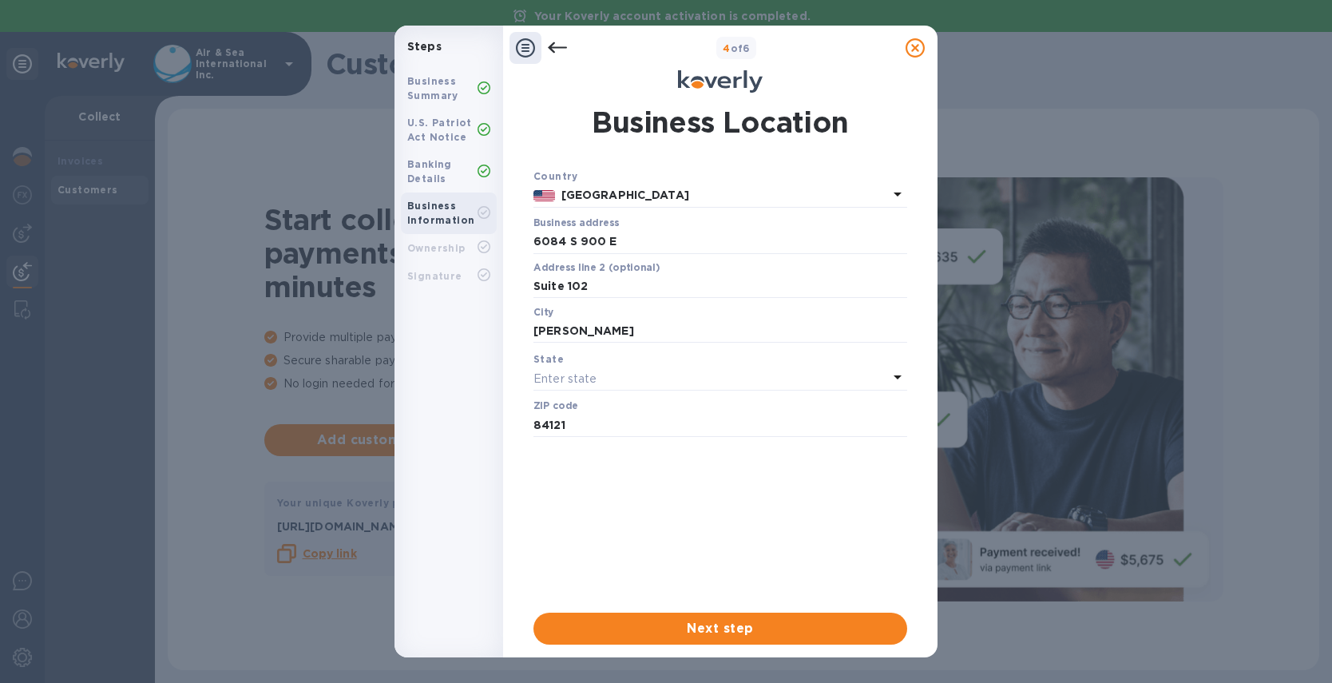
click at [604, 379] on div "Enter state" at bounding box center [710, 378] width 355 height 22
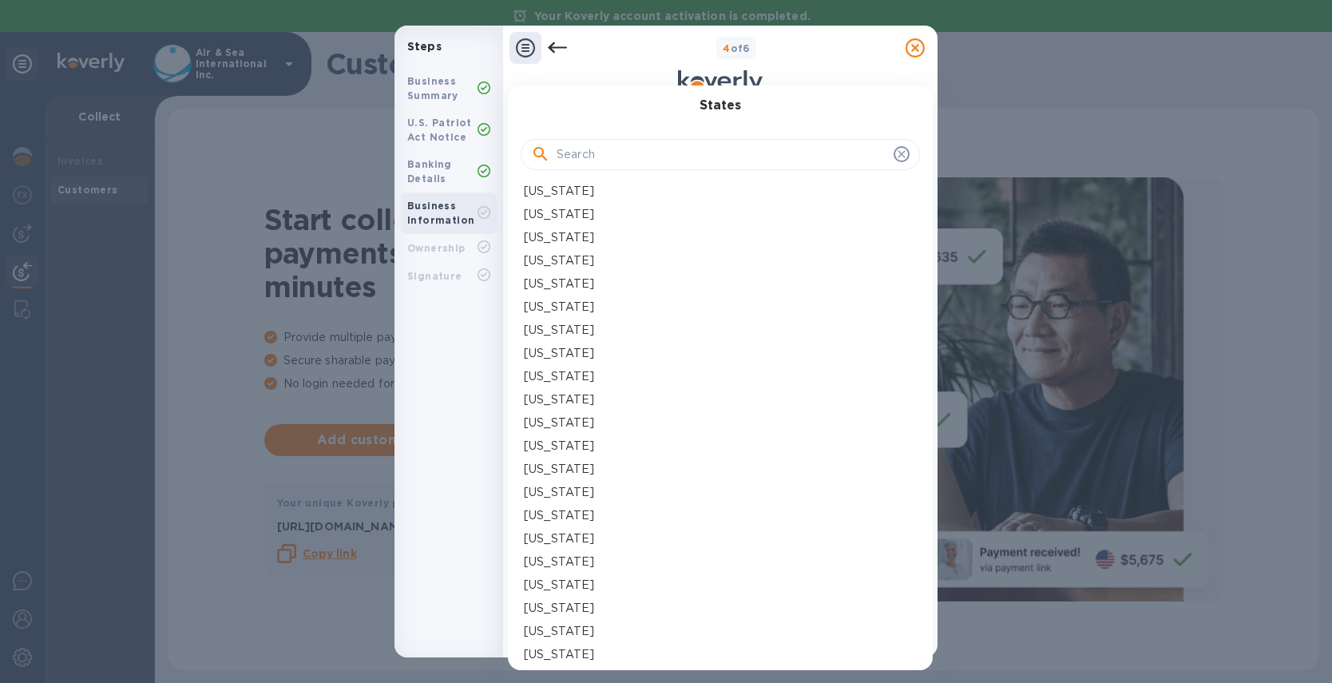
click at [609, 137] on div at bounding box center [720, 153] width 399 height 54
click at [611, 143] on input "text" at bounding box center [722, 155] width 331 height 24
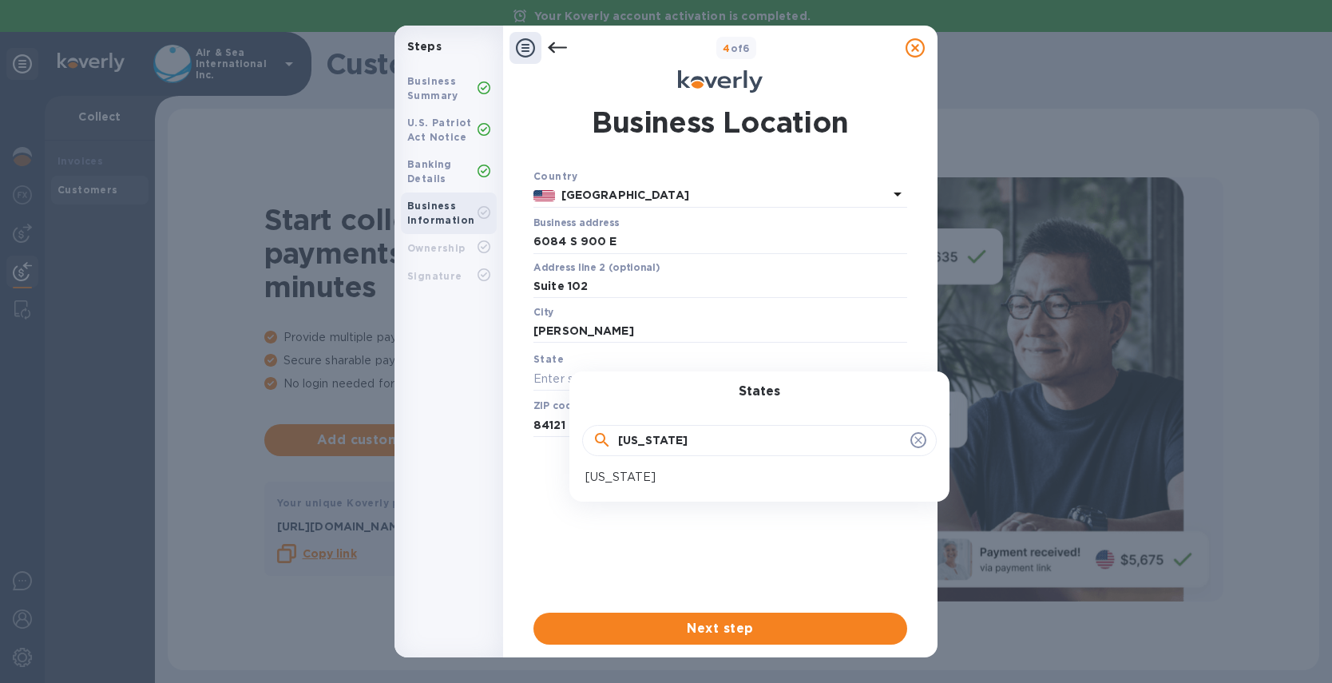
type input "[US_STATE]"
click at [609, 474] on p "[US_STATE]" at bounding box center [620, 477] width 70 height 17
click at [720, 625] on span "Next step" at bounding box center [720, 628] width 348 height 19
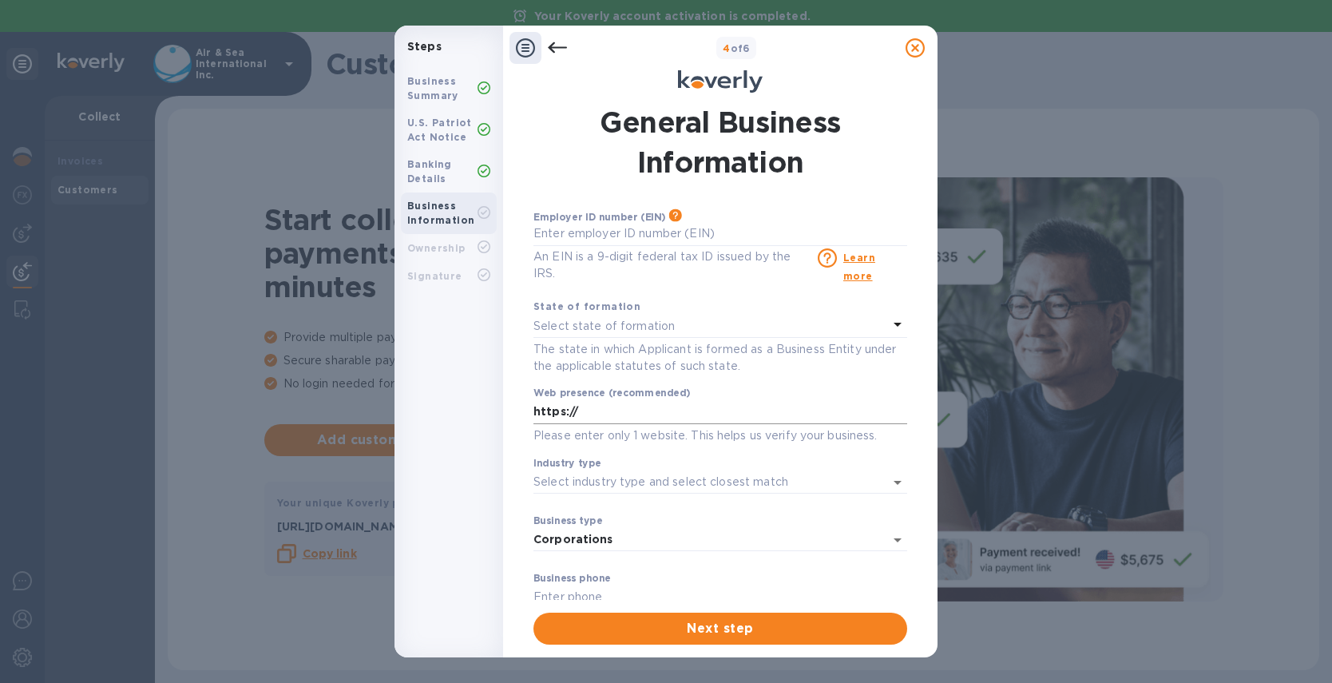
click at [618, 406] on input "https://" at bounding box center [720, 412] width 374 height 24
type input "[URL][DOMAIN_NAME]"
click at [632, 323] on p "Select state of formation" at bounding box center [603, 326] width 141 height 17
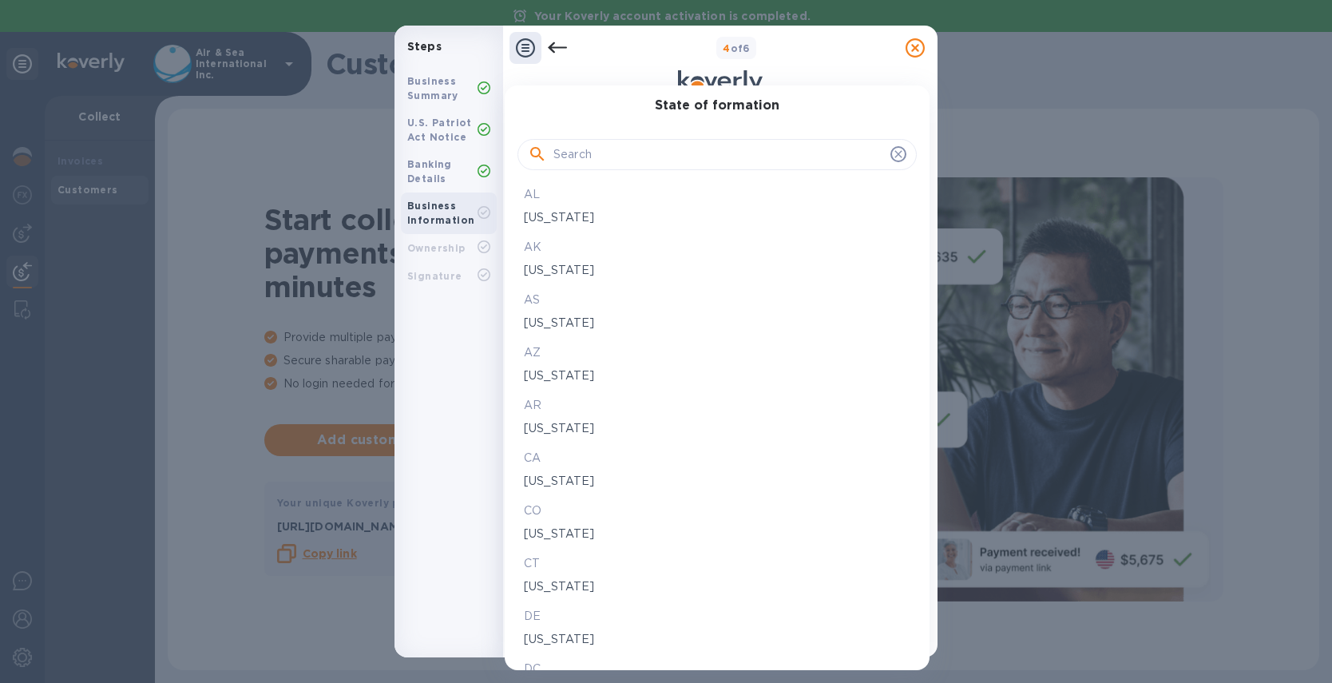
click at [577, 148] on input "text" at bounding box center [718, 155] width 331 height 24
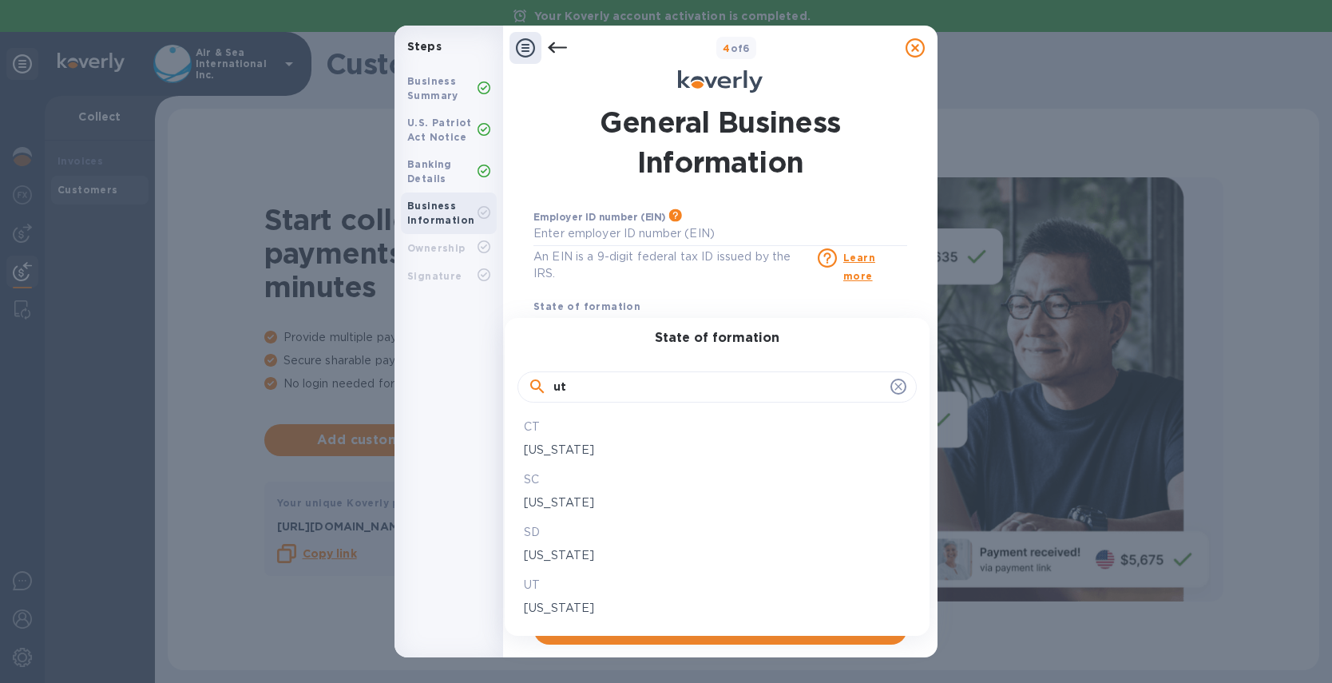
type input "ut"
click at [536, 612] on p "[US_STATE]" at bounding box center [717, 608] width 387 height 17
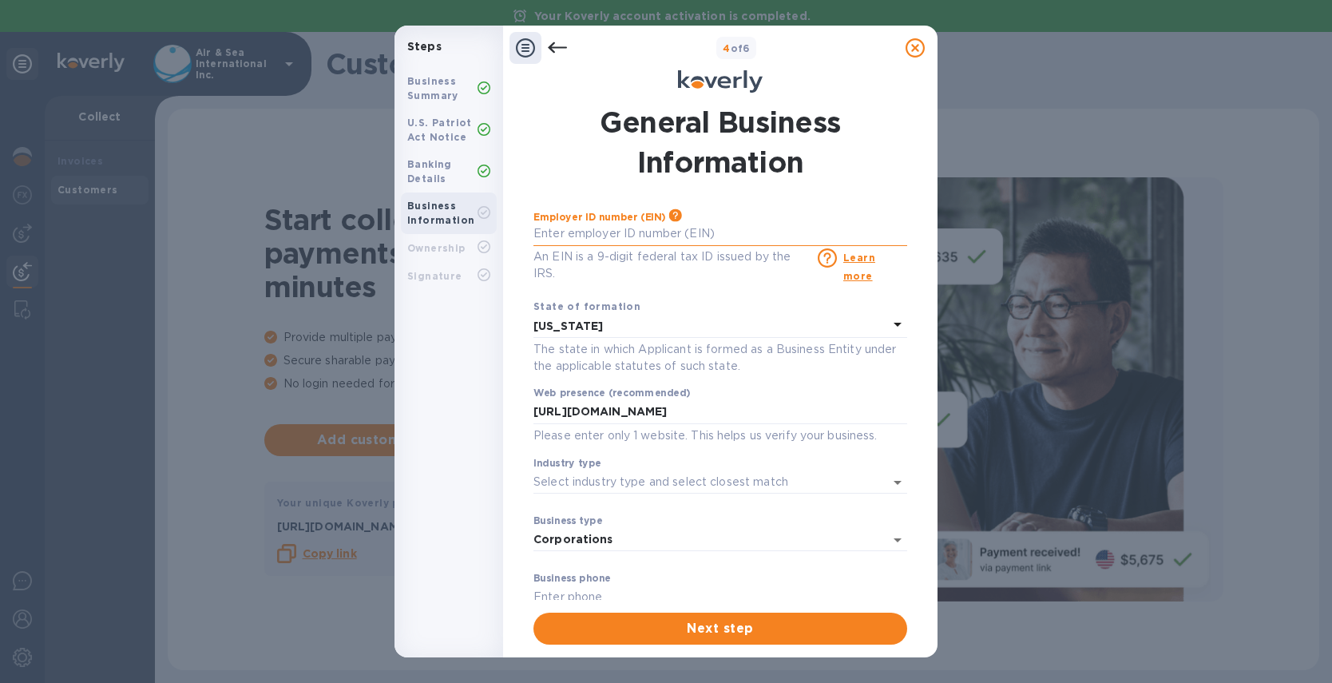
click at [631, 236] on input "text" at bounding box center [720, 234] width 374 height 24
type input "***69"
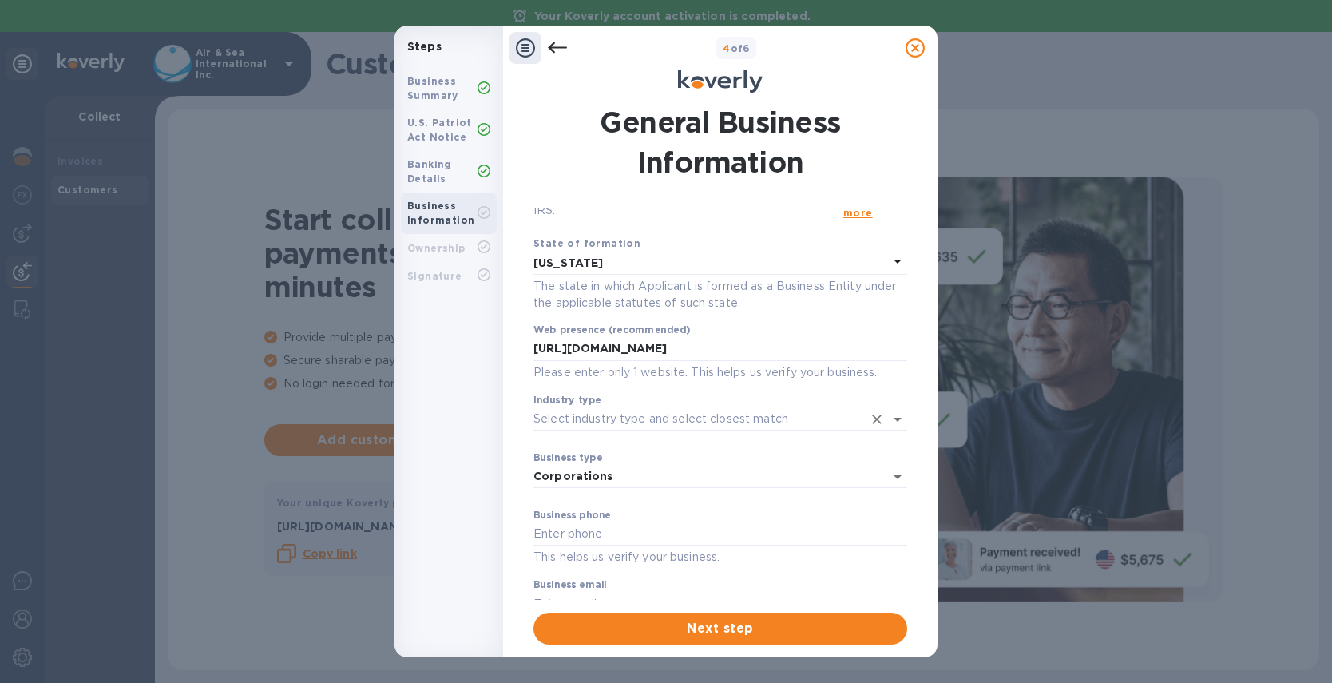
scroll to position [101, 0]
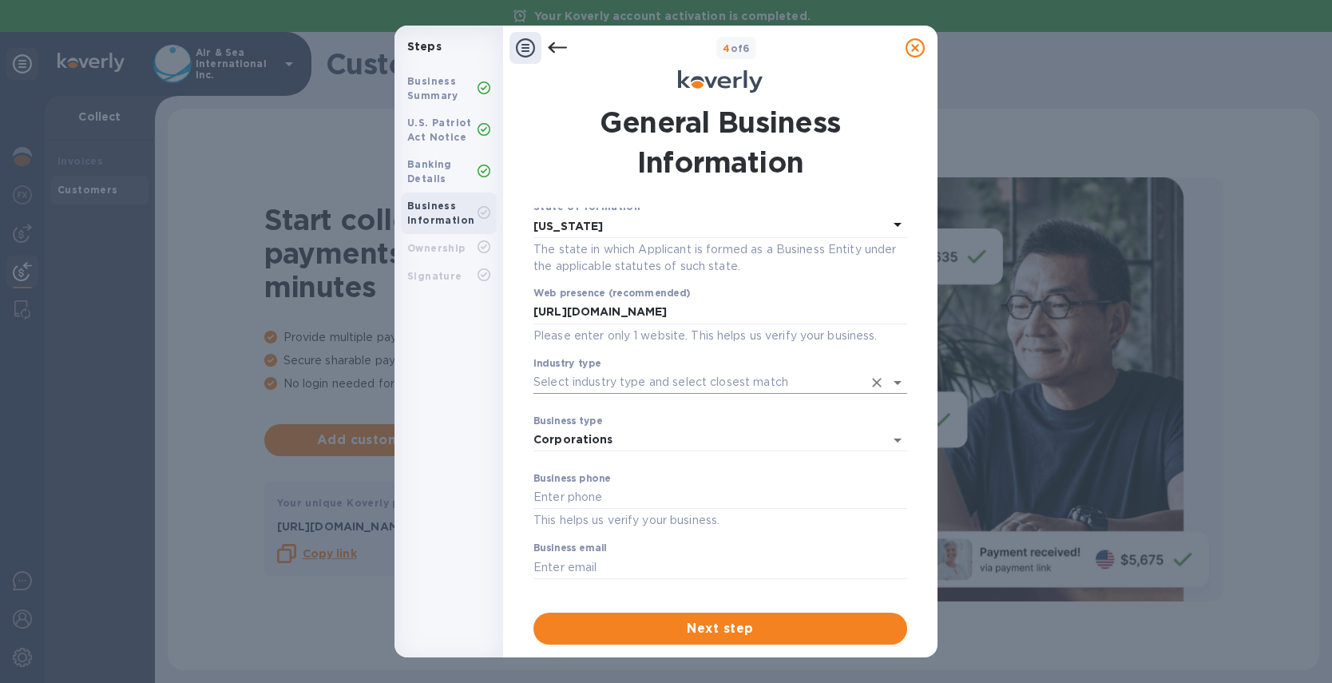
click at [683, 379] on input "Industry type" at bounding box center [697, 382] width 329 height 23
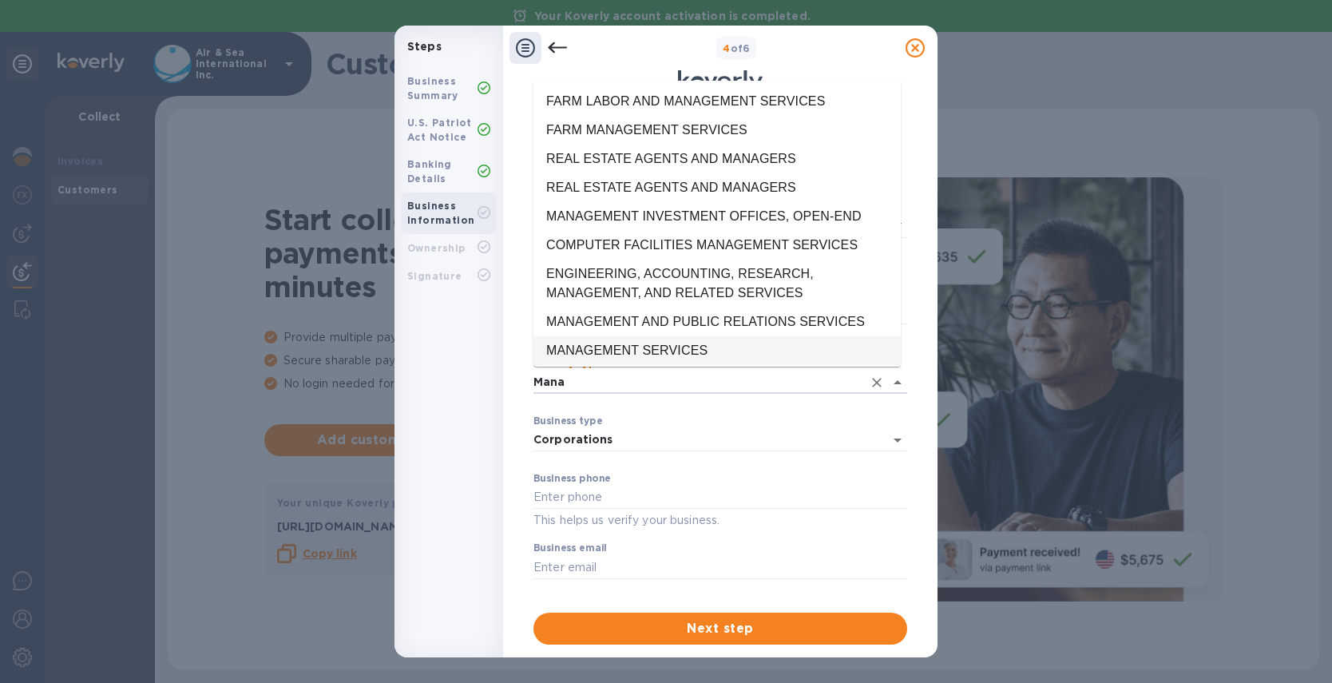
click at [677, 351] on li "MANAGEMENT SERVICES" at bounding box center [716, 350] width 367 height 29
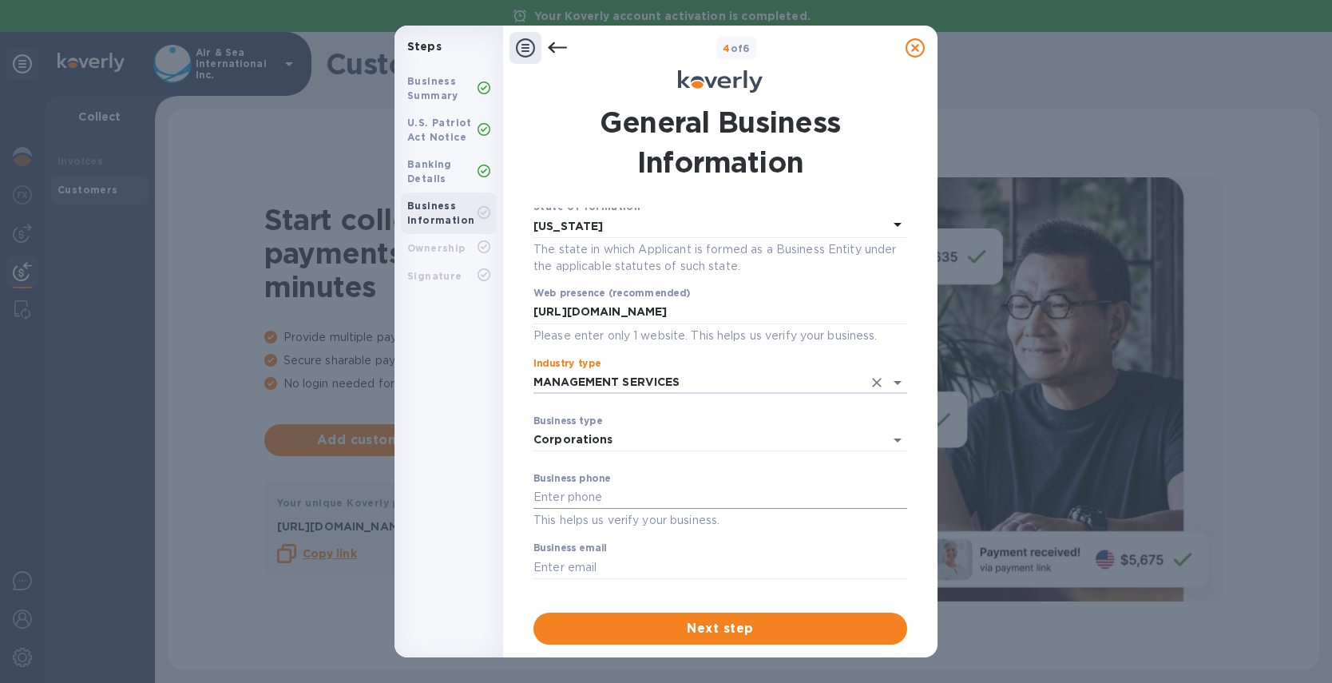
type input "MANAGEMENT SERVICES"
click at [627, 494] on input "text" at bounding box center [720, 498] width 374 height 24
type input "[PHONE_NUMBER]"
click at [607, 573] on input "text" at bounding box center [720, 567] width 374 height 24
type input "[PERSON_NAME][EMAIL_ADDRESS][DOMAIN_NAME]"
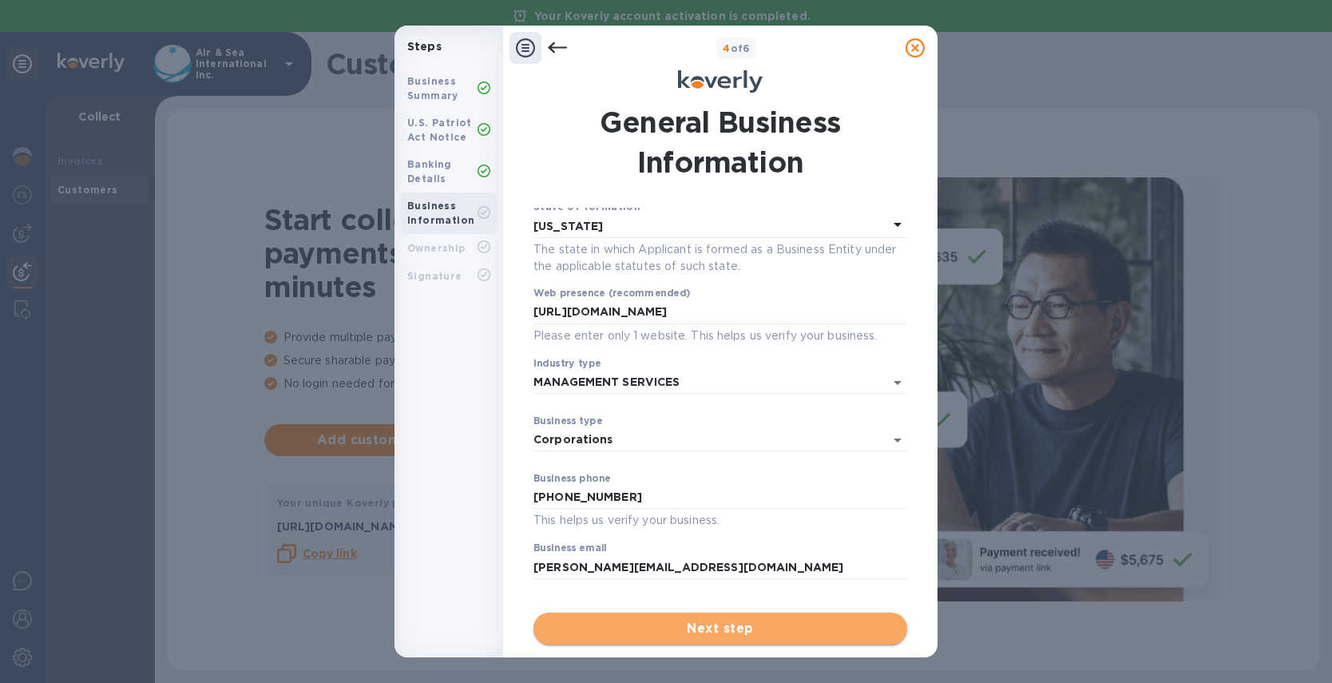
click at [695, 629] on span "Next step" at bounding box center [720, 628] width 348 height 19
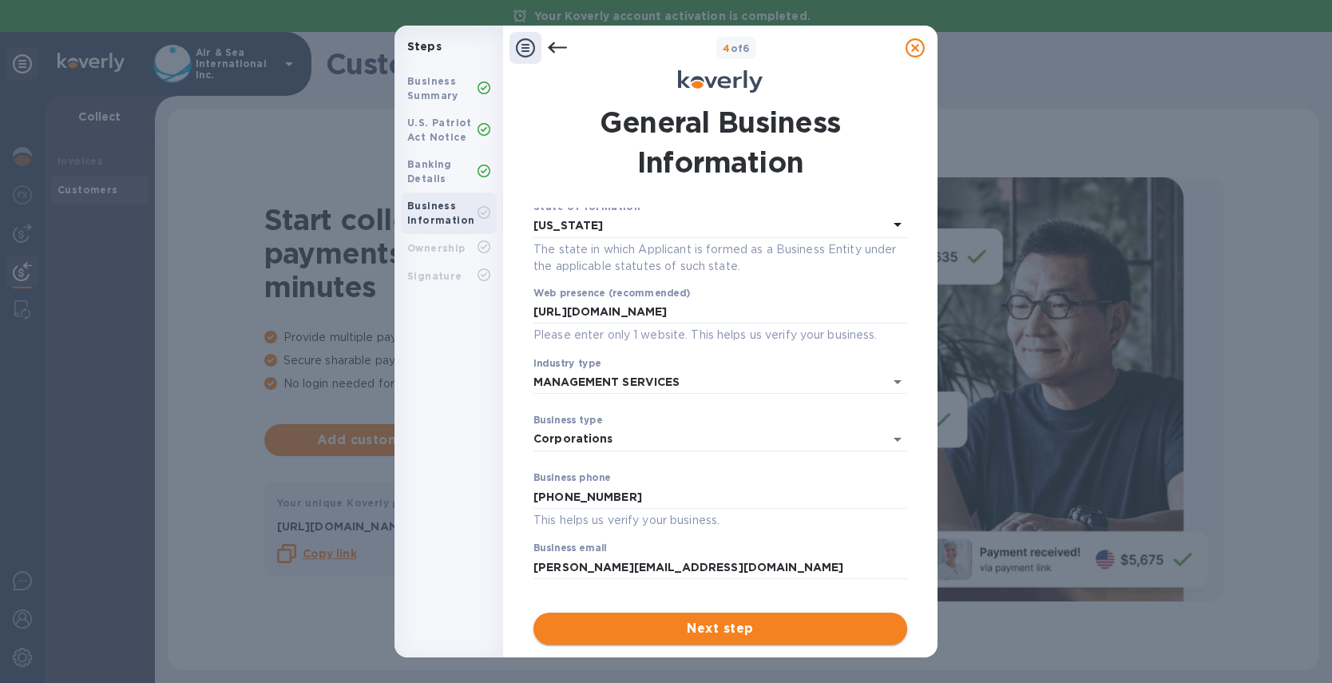
click at [739, 629] on span "Next step" at bounding box center [720, 628] width 348 height 19
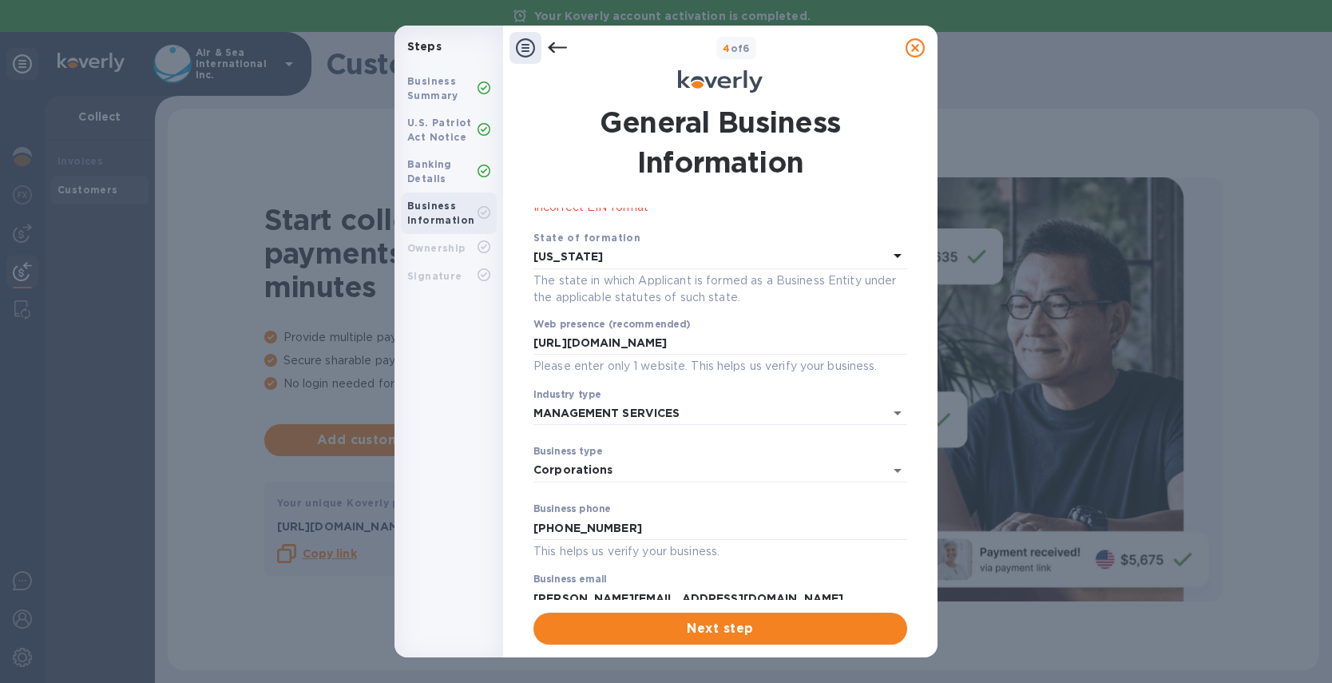
scroll to position [0, 0]
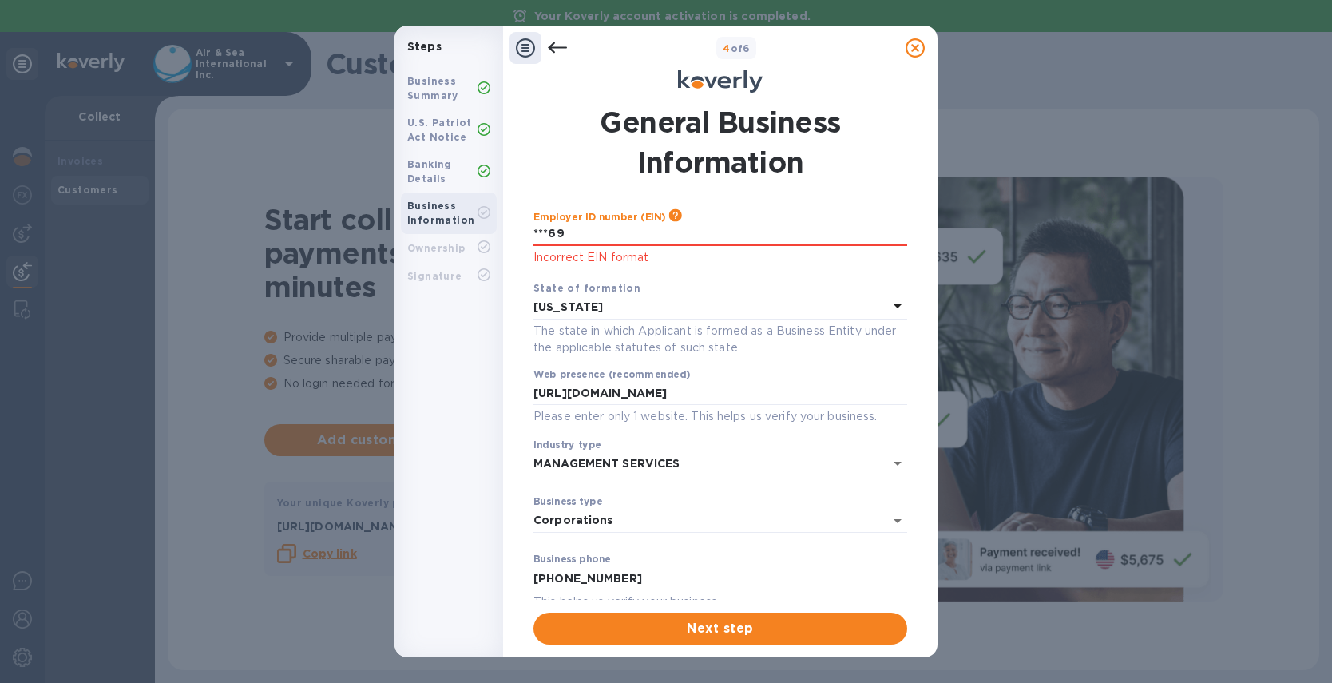
drag, startPoint x: 579, startPoint y: 236, endPoint x: 452, endPoint y: 224, distance: 127.5
click at [452, 224] on div "Steps Business Summary U.S. Patriot Act Notice Banking Details Business Informa…" at bounding box center [666, 342] width 543 height 632
type input "***6-"
click at [589, 249] on p "Incorrect EIN format" at bounding box center [720, 257] width 374 height 18
click at [585, 242] on input "***47" at bounding box center [720, 234] width 374 height 24
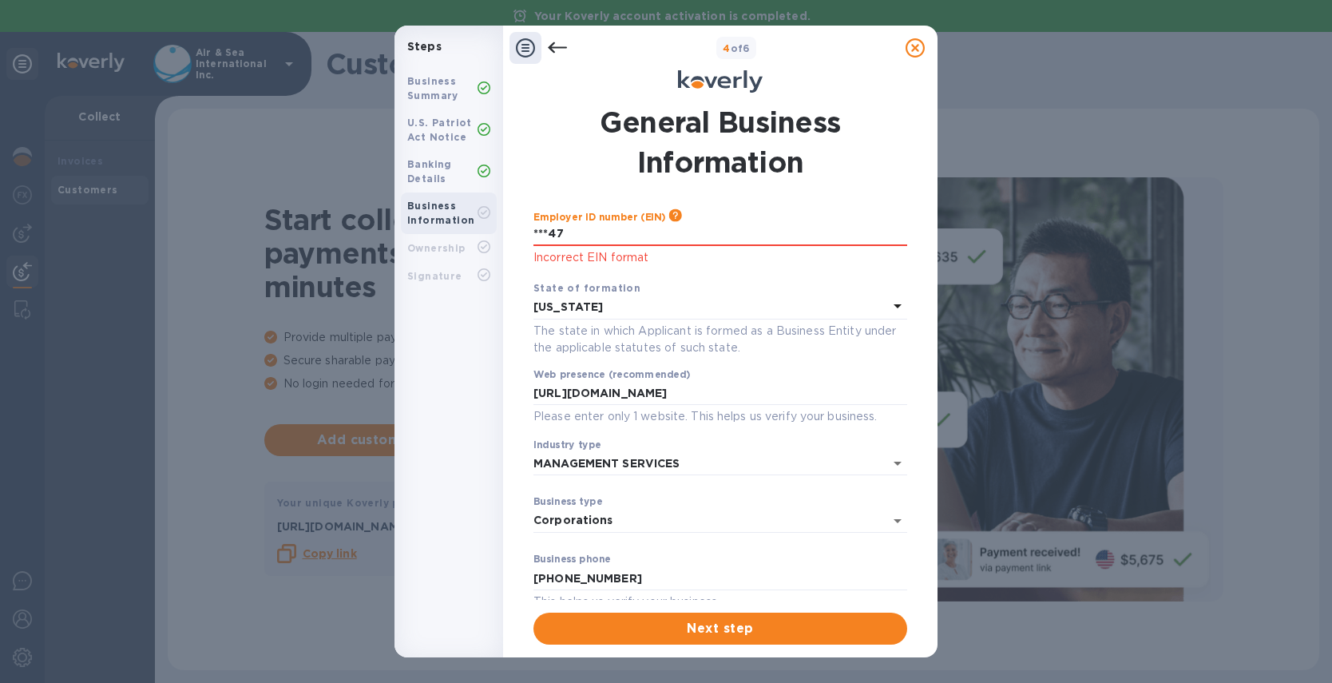
drag, startPoint x: 573, startPoint y: 239, endPoint x: 437, endPoint y: 210, distance: 138.8
click at [437, 210] on div "Steps Business Summary U.S. Patriot Act Notice Banking Details Business Informa…" at bounding box center [666, 342] width 543 height 632
click at [569, 230] on input "***47" at bounding box center [720, 234] width 374 height 24
drag, startPoint x: 581, startPoint y: 234, endPoint x: 403, endPoint y: 218, distance: 178.0
click at [403, 218] on div "Steps Business Summary U.S. Patriot Act Notice Banking Details Business Informa…" at bounding box center [666, 342] width 543 height 632
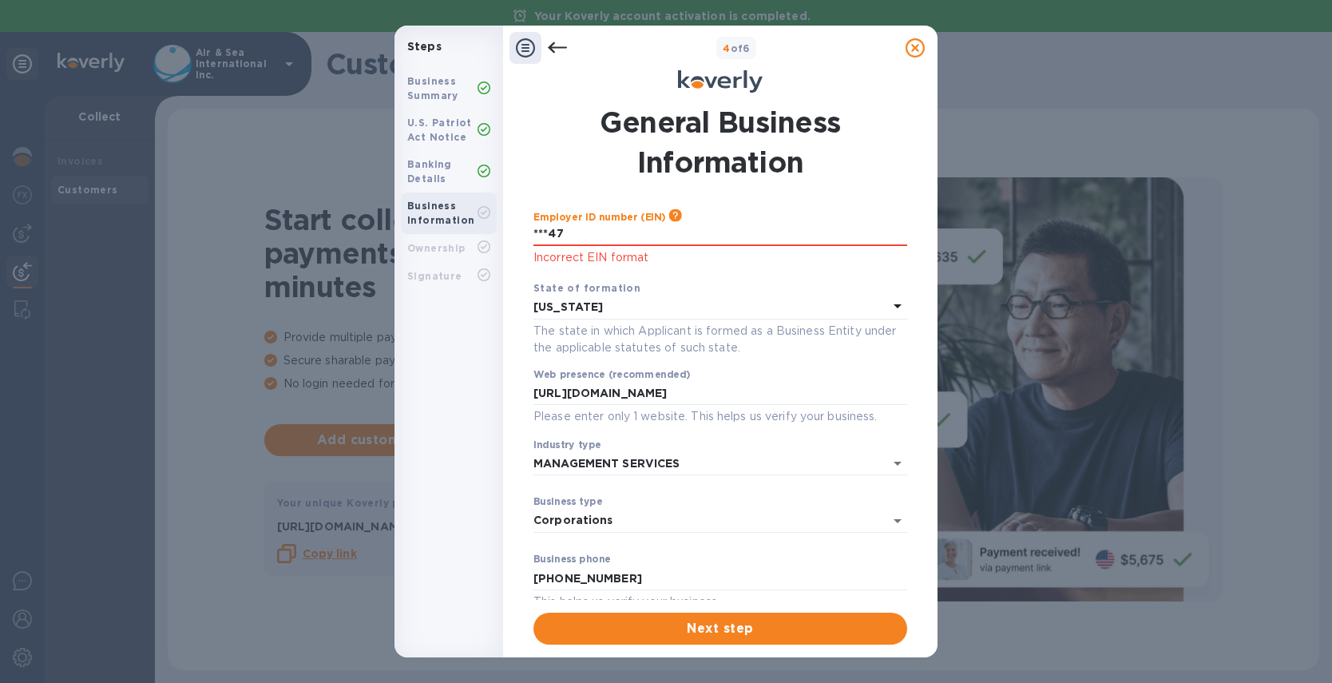
type input "***47"
type input "***69"
click at [629, 304] on p "[US_STATE]" at bounding box center [710, 307] width 355 height 17
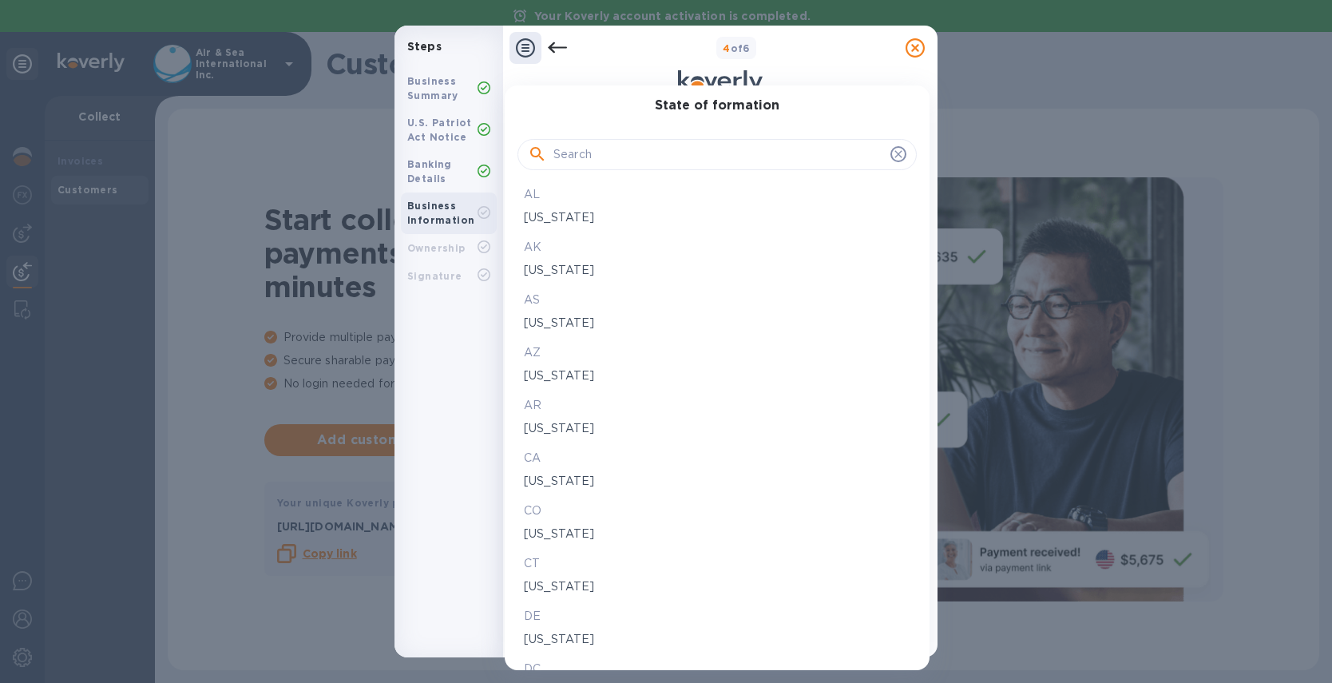
click at [583, 116] on div "State of formation AL [US_STATE] [GEOGRAPHIC_DATA] [US_STATE] [GEOGRAPHIC_DATA]…" at bounding box center [717, 377] width 399 height 559
click at [592, 92] on div "State of formation AL [US_STATE] [GEOGRAPHIC_DATA] [US_STATE] [GEOGRAPHIC_DATA]…" at bounding box center [717, 377] width 425 height 585
click at [589, 151] on input "text" at bounding box center [718, 155] width 331 height 24
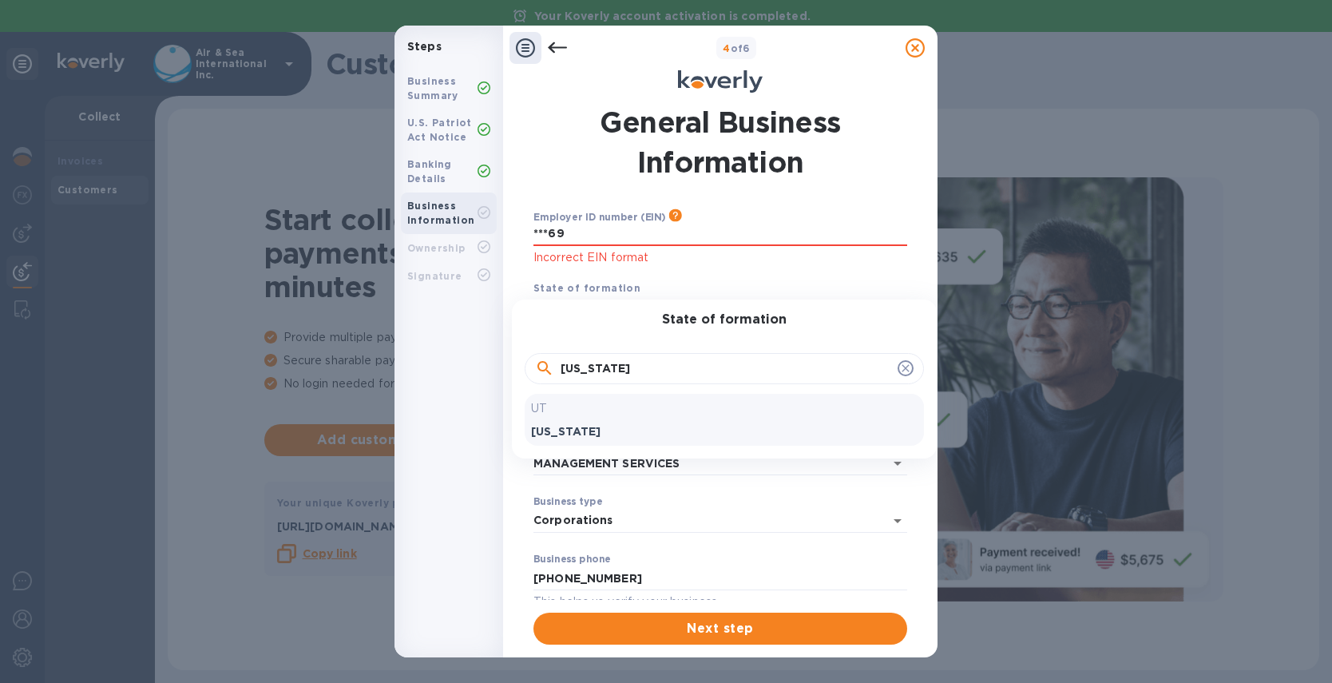
type input "[US_STATE]"
click at [547, 427] on p "[US_STATE]" at bounding box center [724, 431] width 387 height 16
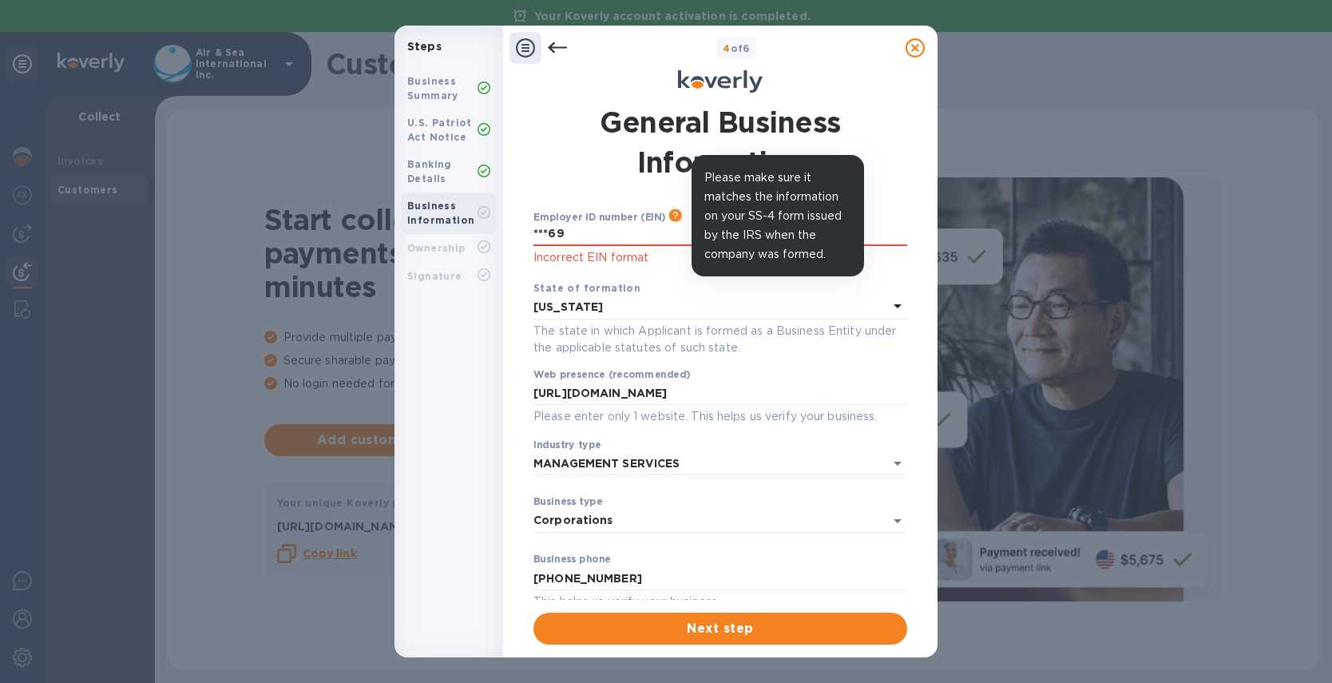
click at [672, 216] on icon at bounding box center [674, 214] width 13 height 13
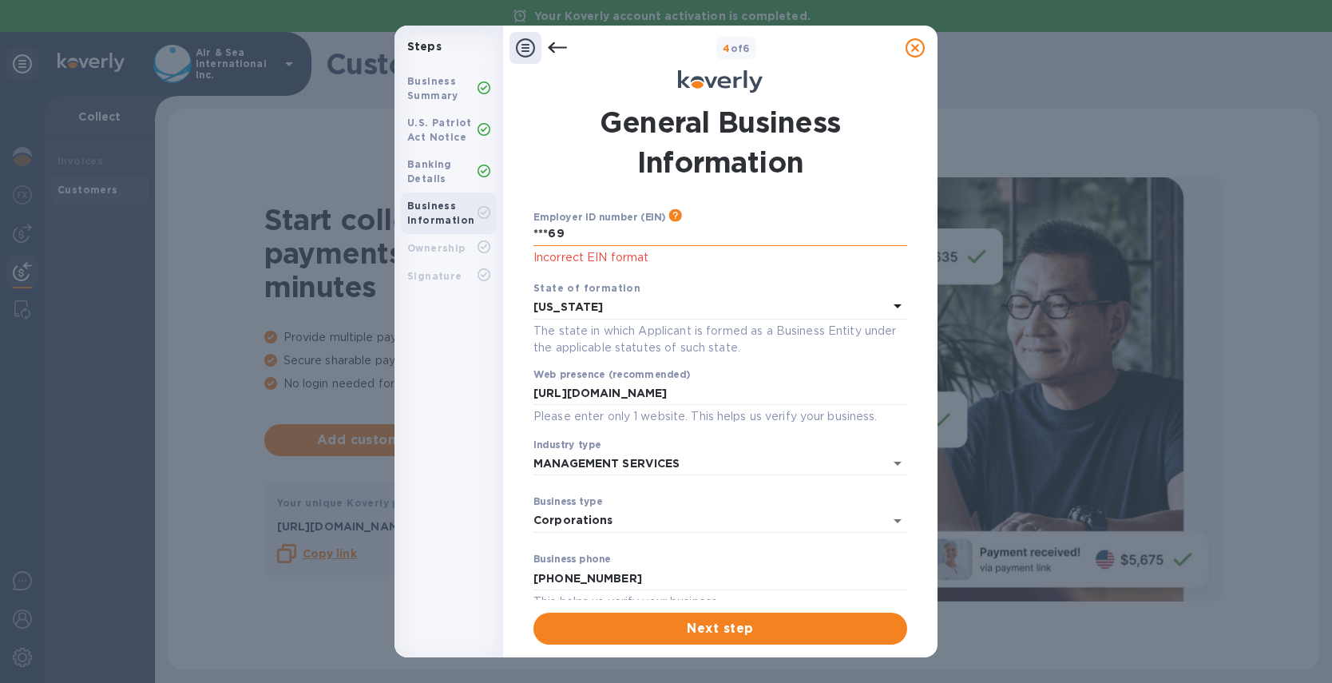
click at [602, 223] on input "***69" at bounding box center [720, 234] width 374 height 24
drag, startPoint x: 601, startPoint y: 225, endPoint x: 450, endPoint y: 222, distance: 150.2
click at [456, 223] on div "Steps Business Summary U.S. Patriot Act Notice Banking Details Business Informa…" at bounding box center [666, 342] width 543 height 632
drag, startPoint x: 541, startPoint y: 232, endPoint x: 609, endPoint y: 232, distance: 68.7
click at [609, 232] on input "***69" at bounding box center [720, 234] width 374 height 24
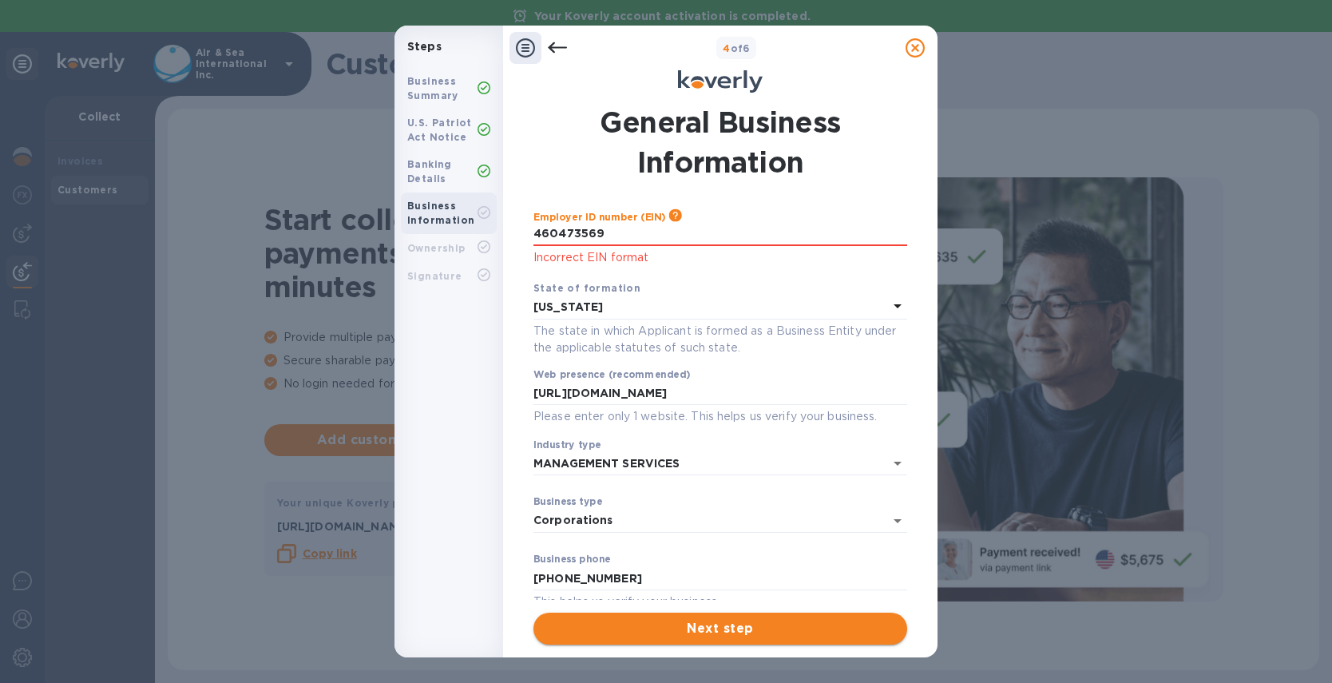
type input "***69"
click at [688, 630] on span "Next step" at bounding box center [720, 628] width 348 height 19
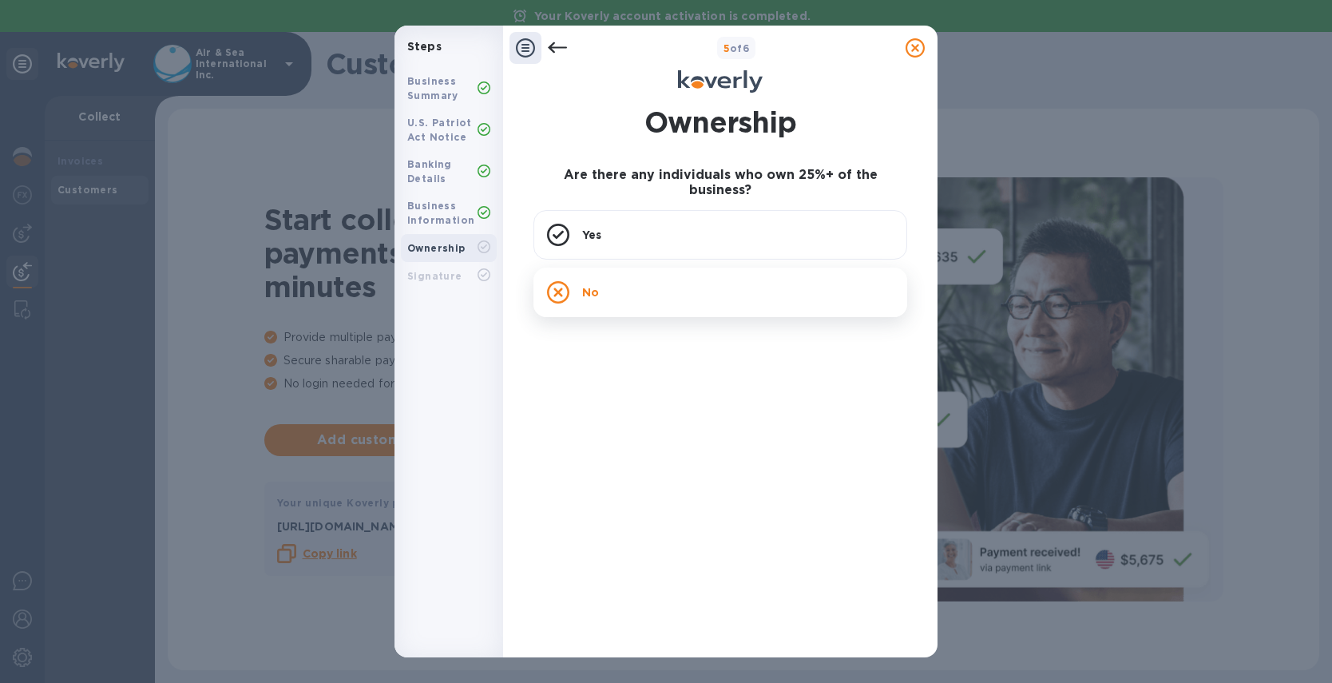
click at [591, 284] on p "No" at bounding box center [590, 292] width 17 height 16
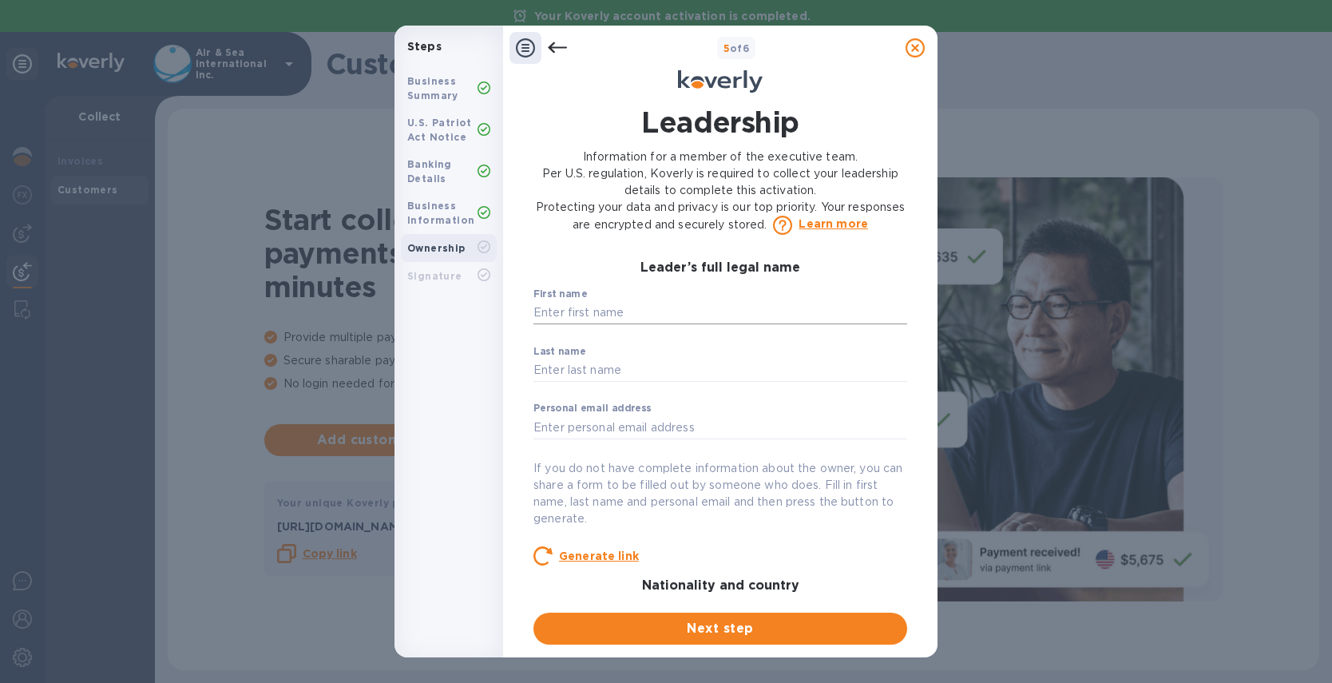
click at [616, 304] on input "text" at bounding box center [720, 313] width 374 height 24
type input "[PERSON_NAME]"
click at [589, 367] on input "text" at bounding box center [720, 371] width 374 height 24
type input "[PERSON_NAME]"
click at [579, 421] on input "text" at bounding box center [720, 427] width 374 height 24
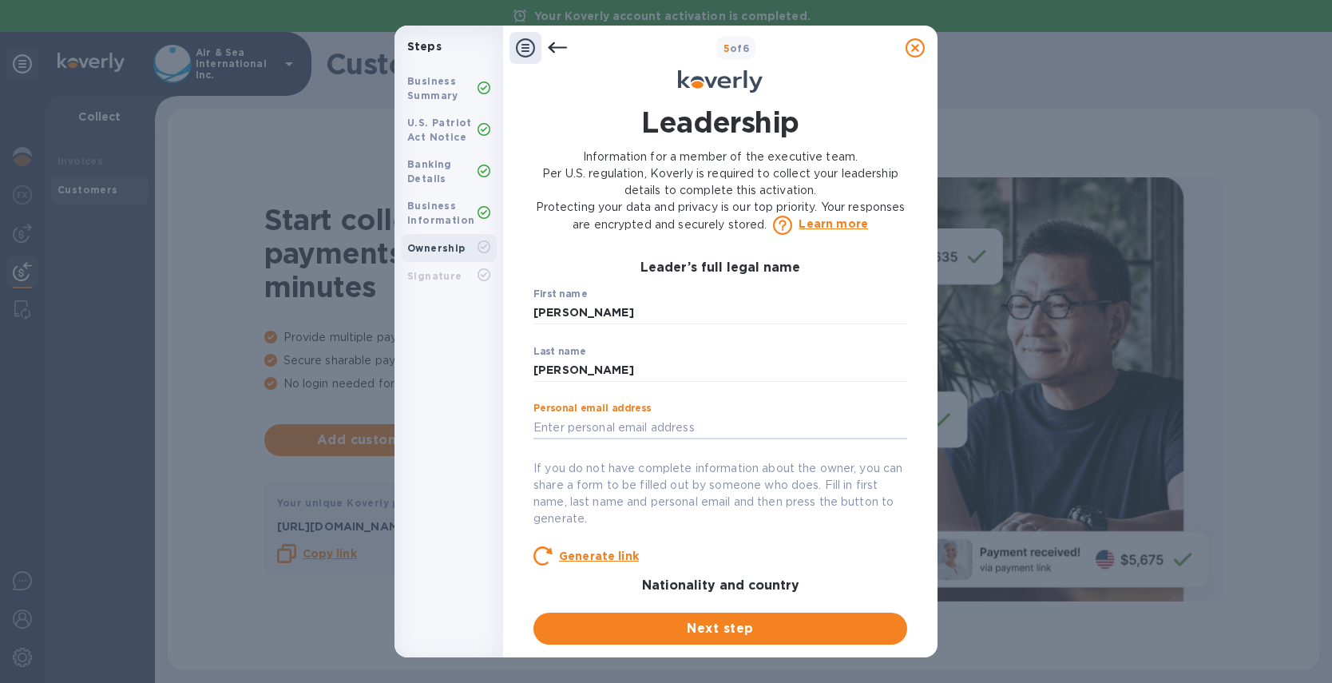
type input "[PERSON_NAME][EMAIL_ADDRESS][PERSON_NAME][DOMAIN_NAME]"
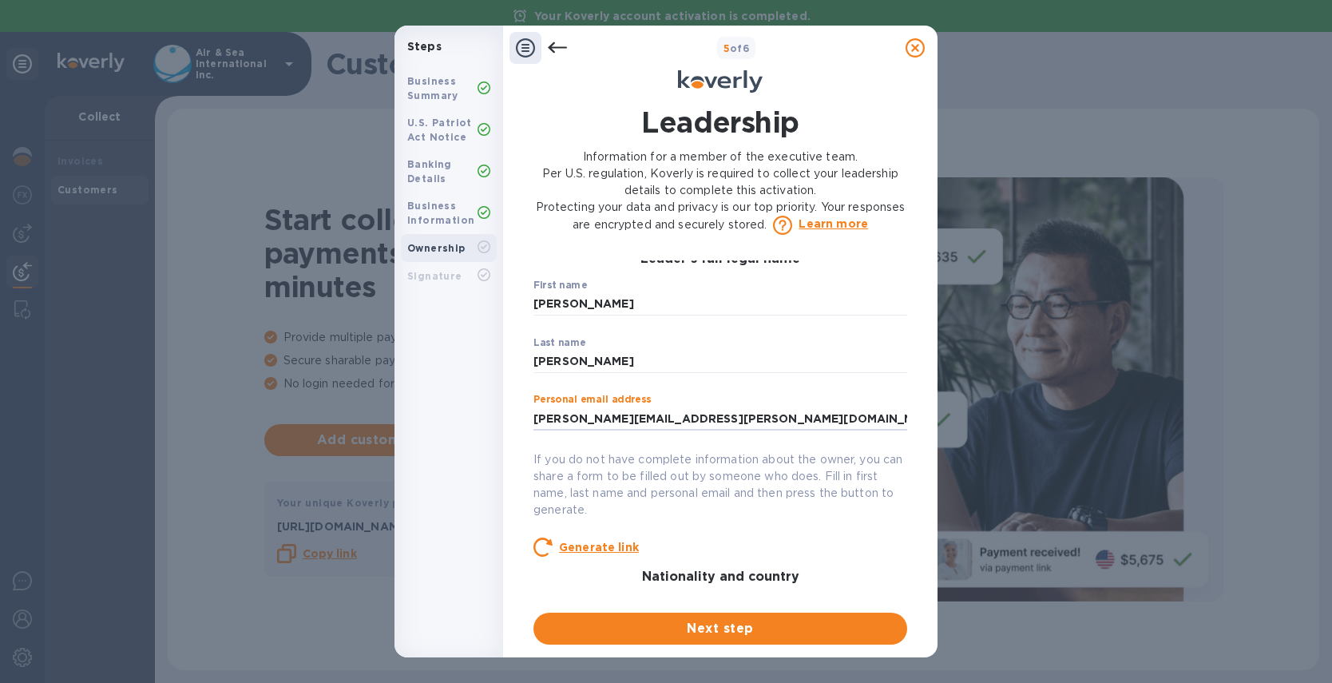
scroll to position [22, 0]
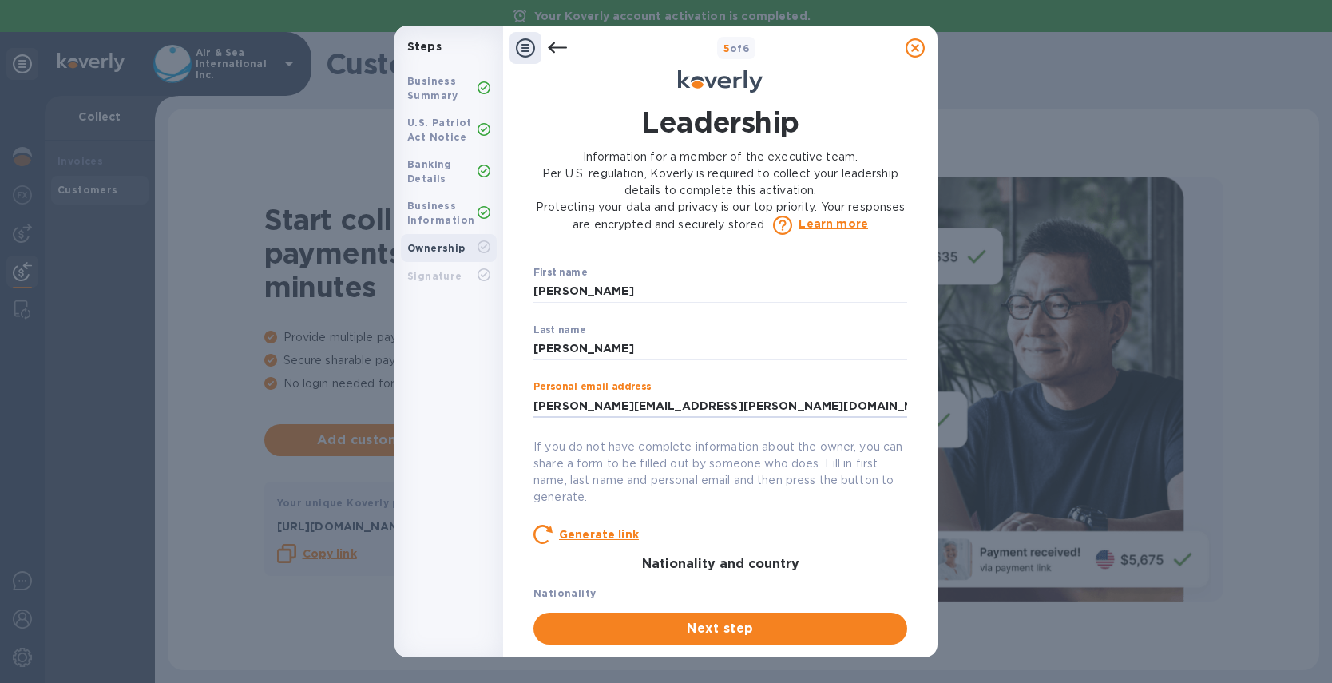
click at [613, 536] on u "Generate link" at bounding box center [599, 534] width 80 height 13
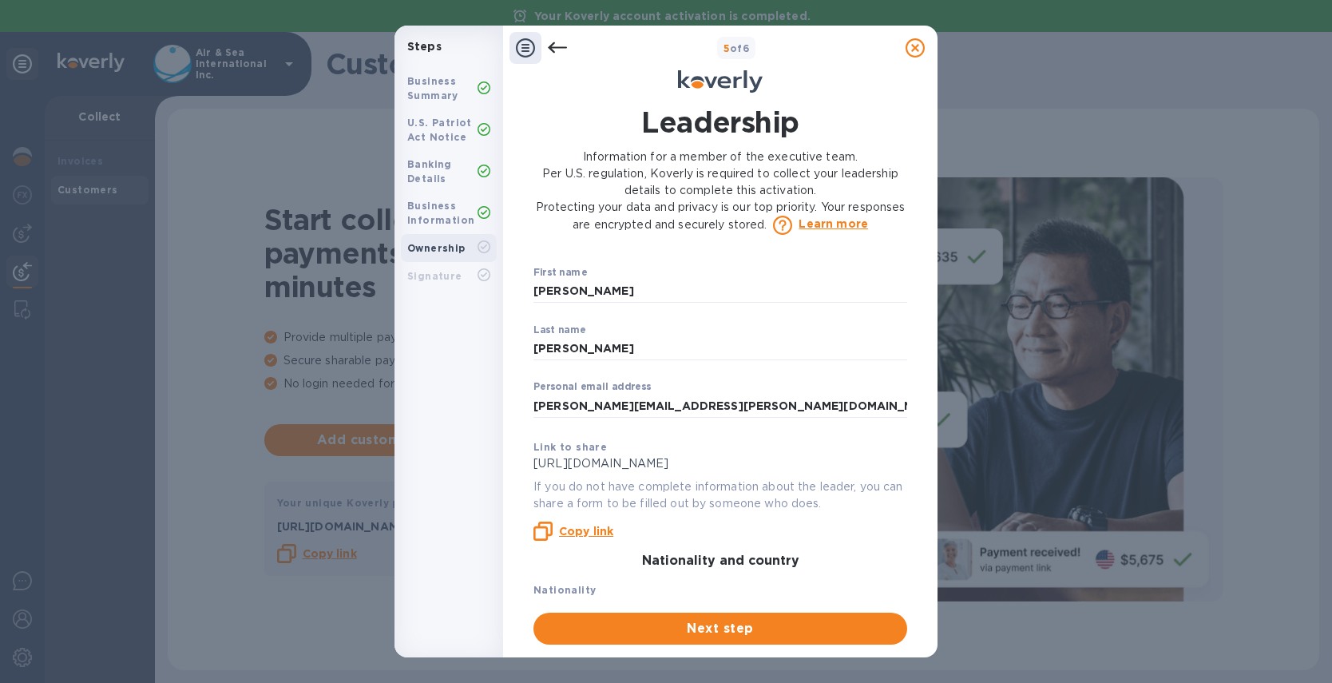
click at [589, 533] on b "Copy link" at bounding box center [586, 531] width 54 height 13
click at [697, 626] on span "Next step" at bounding box center [720, 628] width 348 height 19
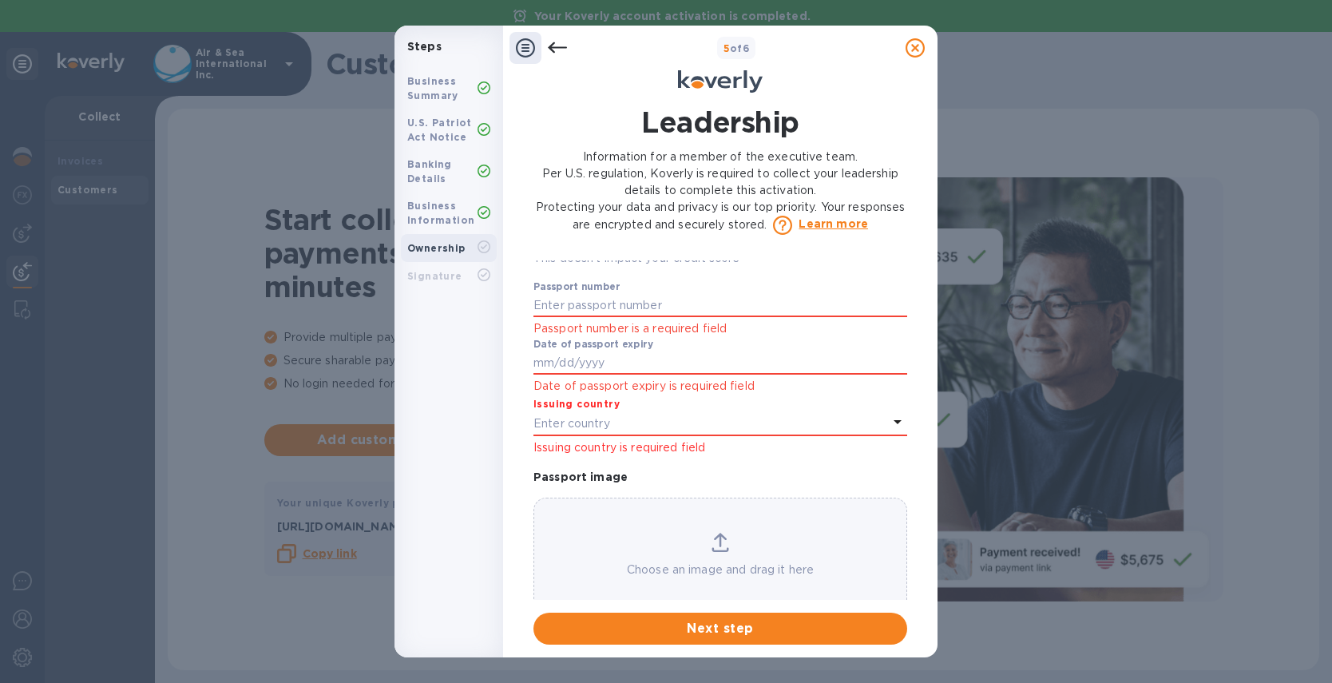
scroll to position [1139, 0]
